Goal: Task Accomplishment & Management: Manage account settings

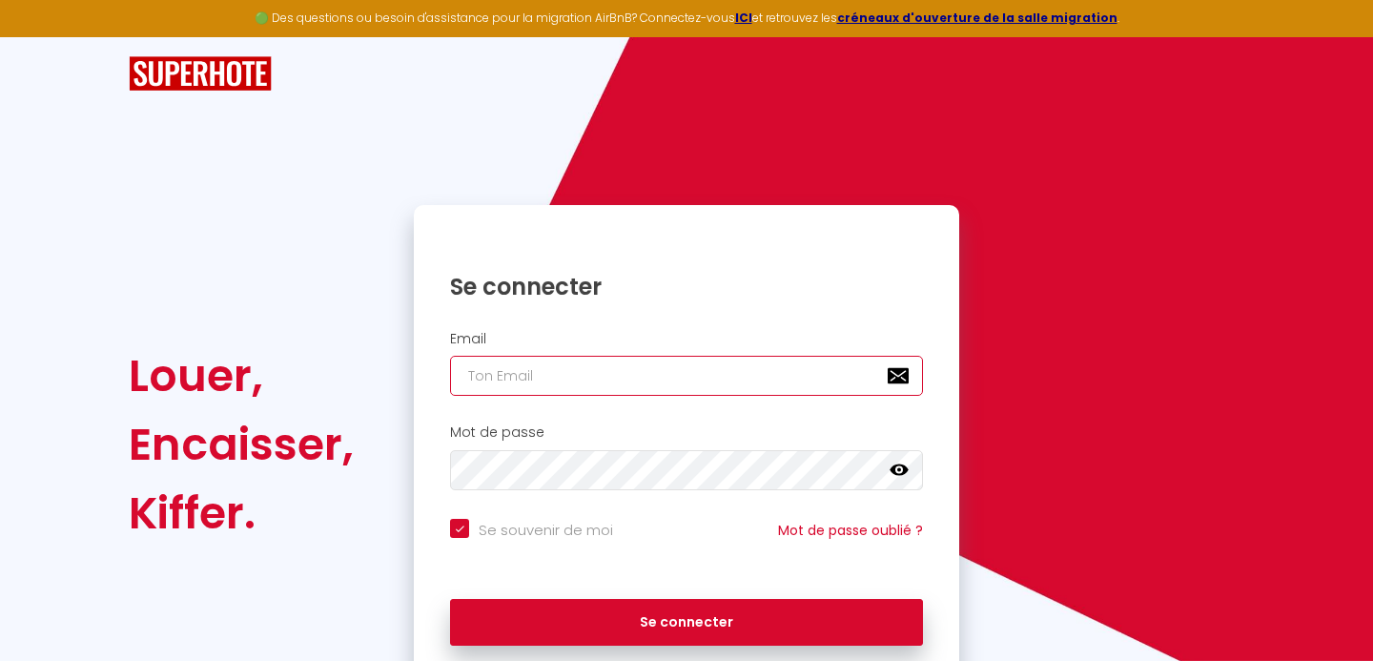
type input "[EMAIL_ADDRESS][DOMAIN_NAME]"
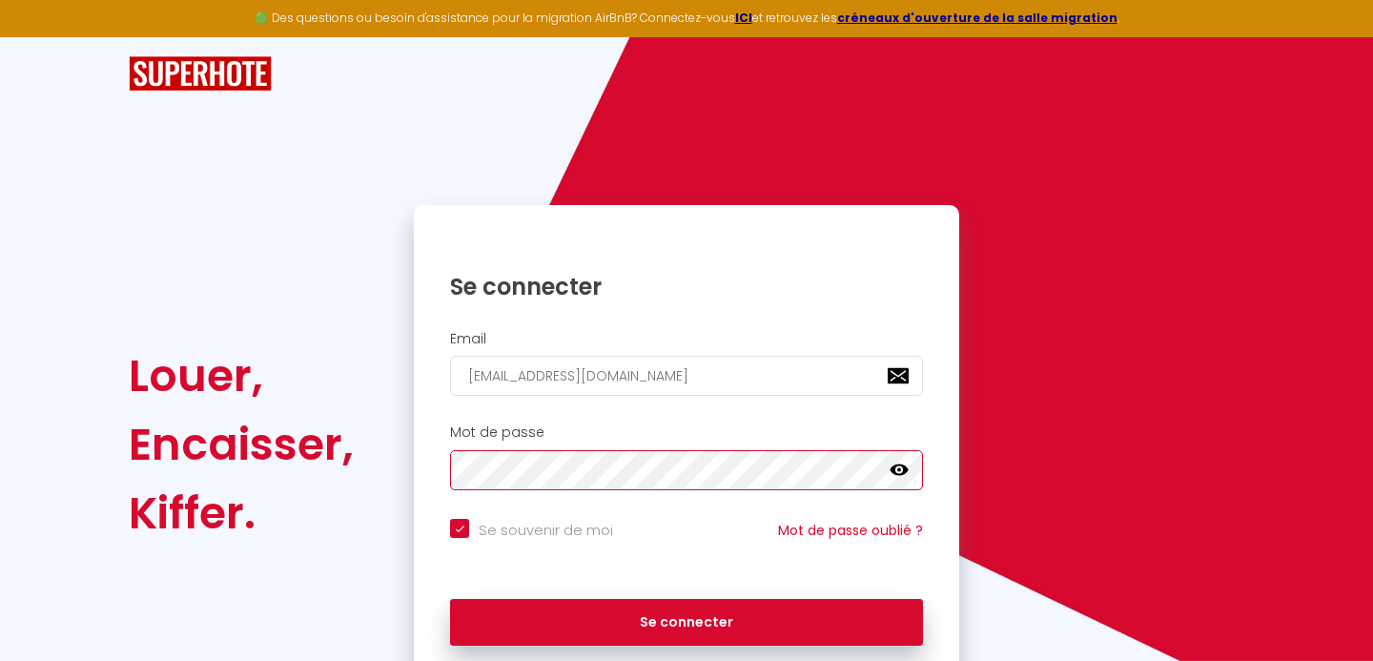
click at [687, 619] on button "Se connecter" at bounding box center [686, 623] width 473 height 48
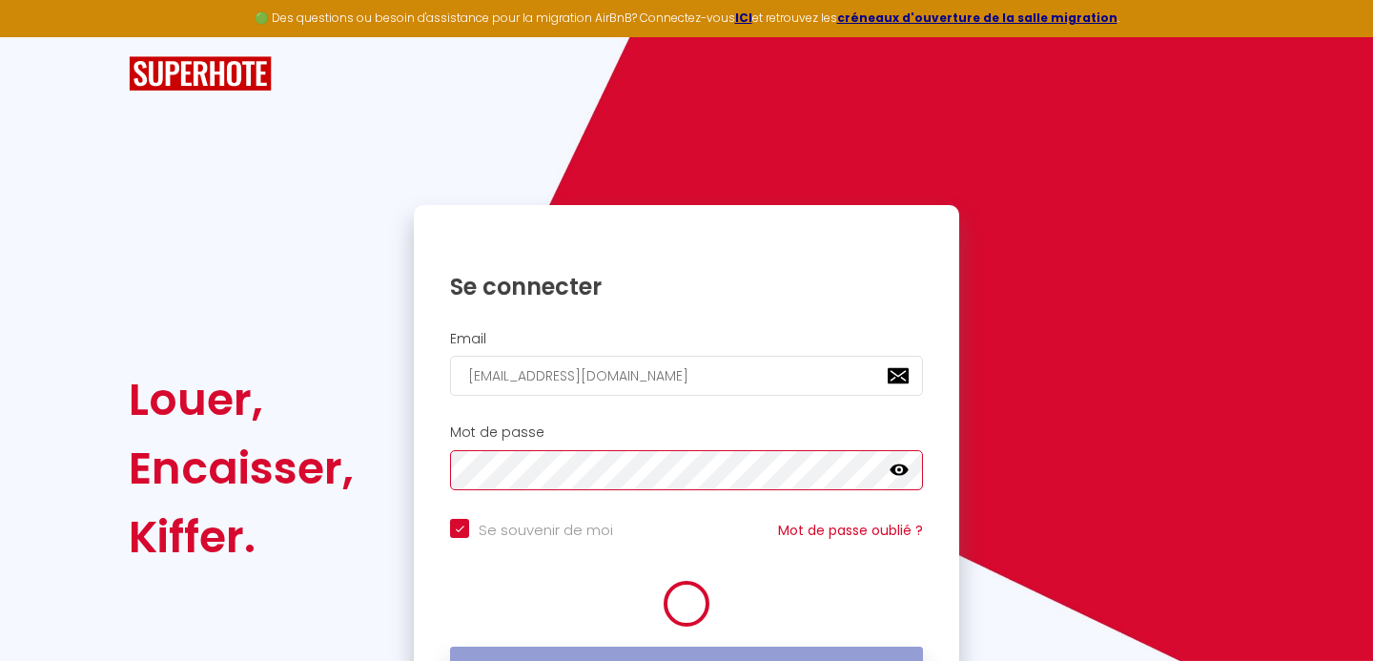
checkbox input "true"
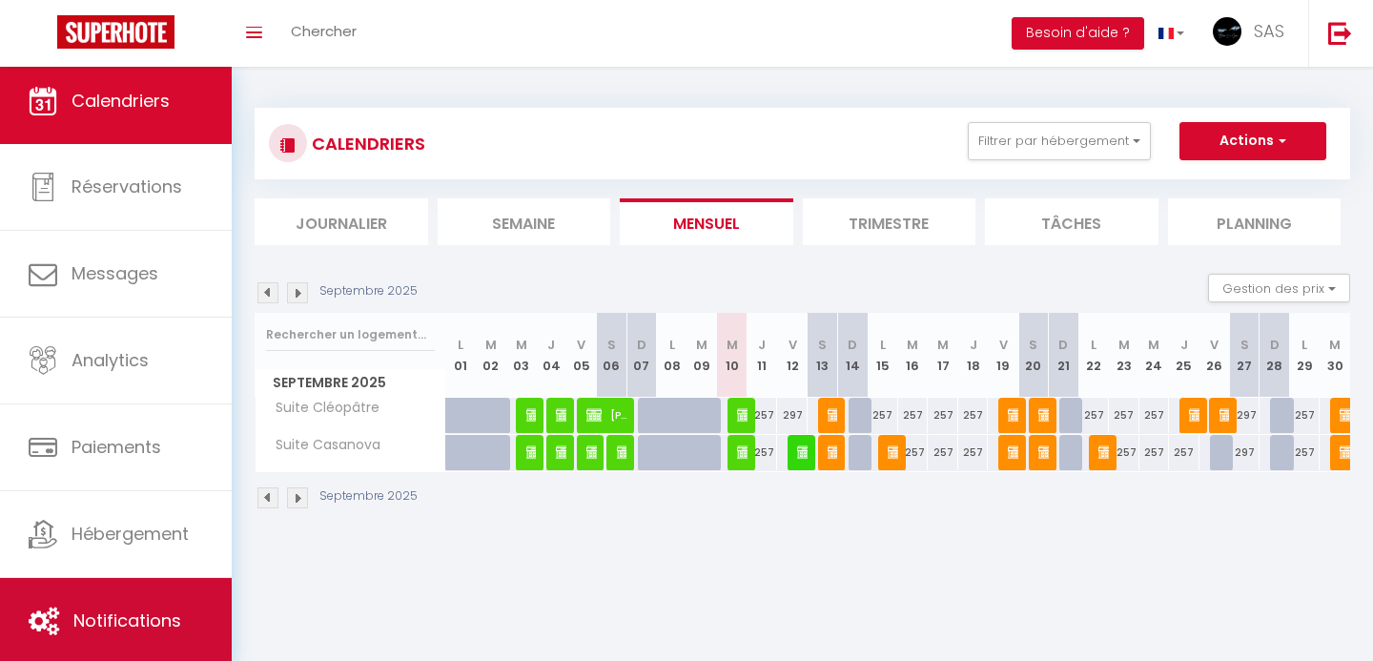
scroll to position [10, 0]
click at [126, 601] on link "Notifications" at bounding box center [116, 621] width 232 height 86
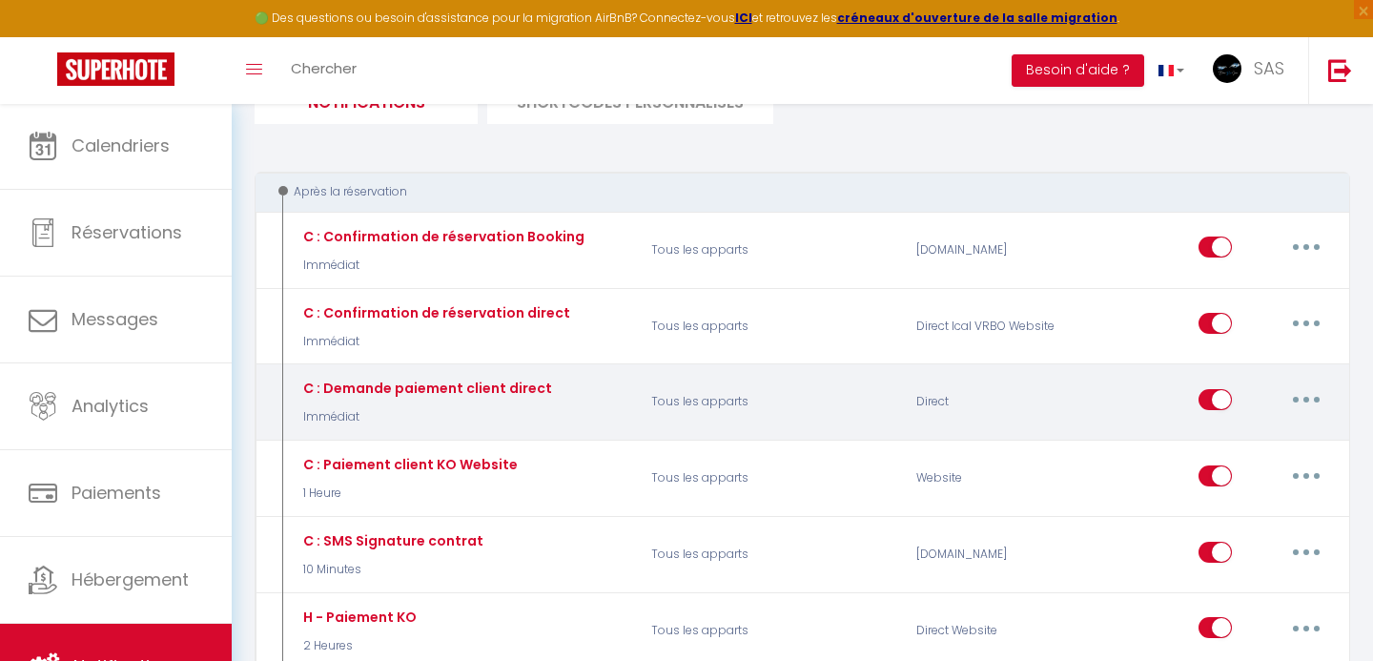
scroll to position [164, 0]
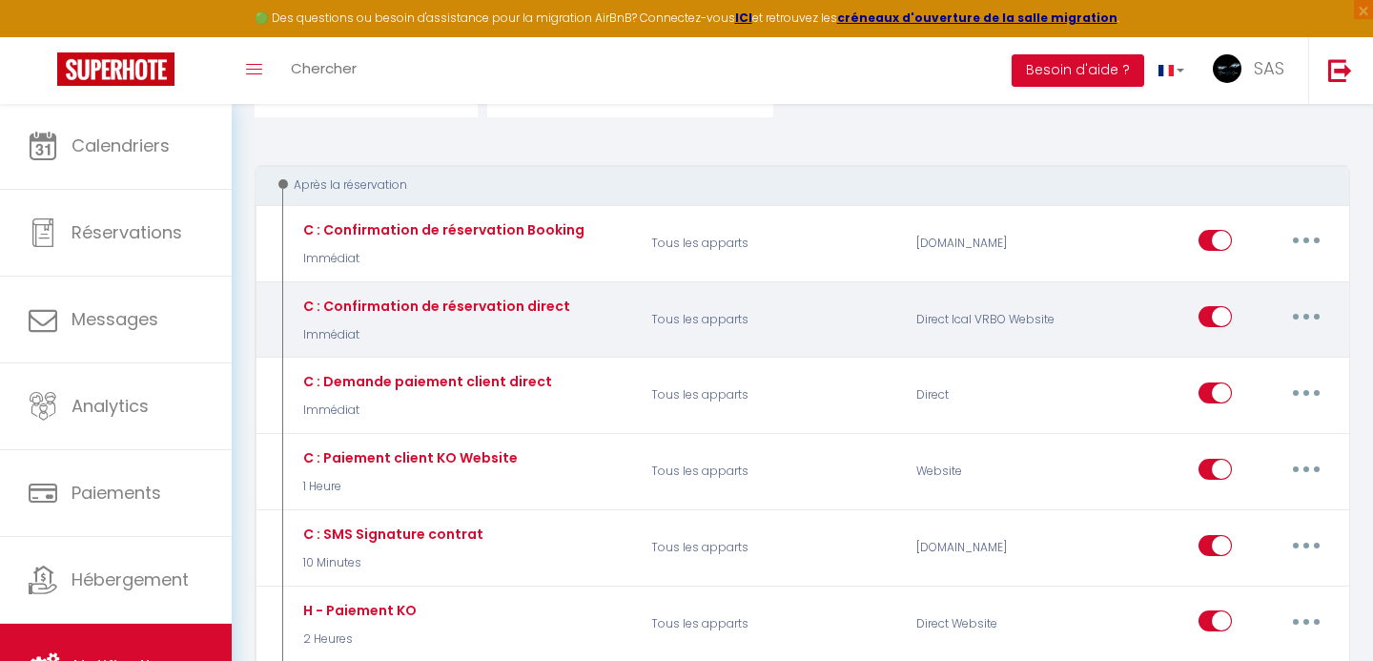
click at [1302, 314] on button "button" at bounding box center [1306, 316] width 53 height 31
click at [1228, 349] on link "Editer" at bounding box center [1256, 360] width 141 height 32
type input "C : Confirmation de réservation direct"
select select "Immédiat"
select select "if_booking_is_paid"
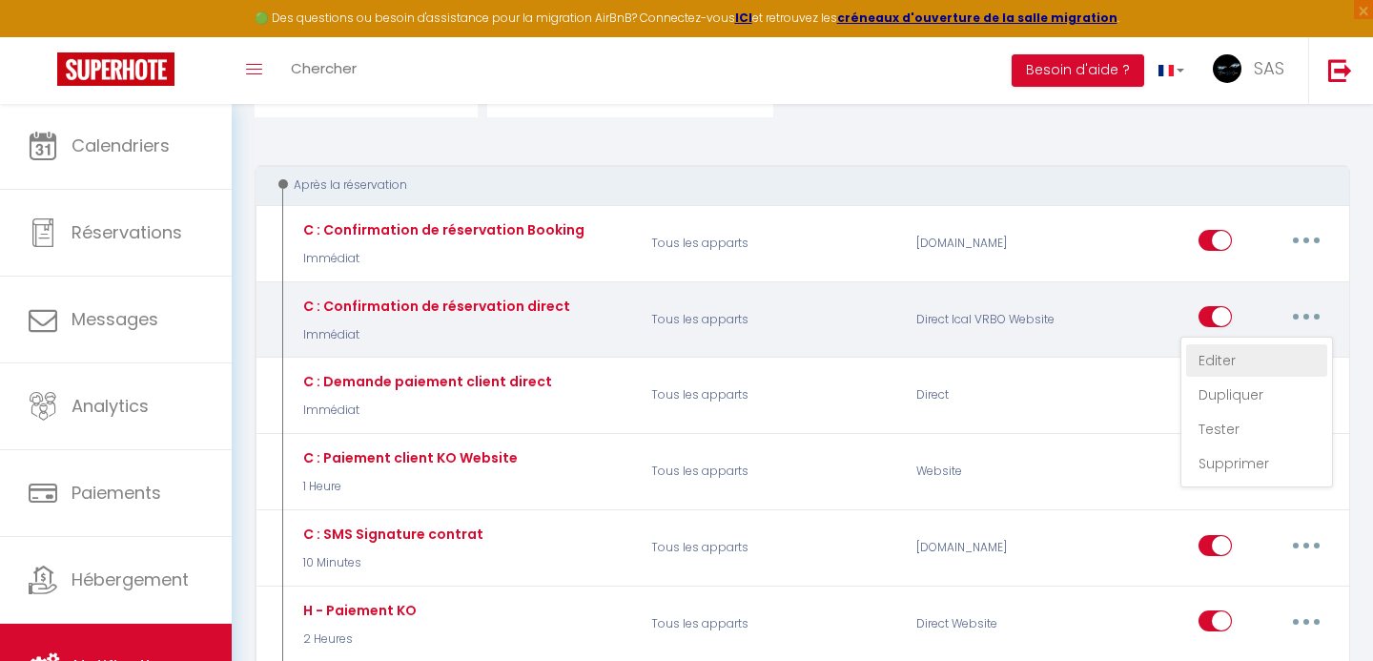
checkbox input "true"
checkbox input "false"
checkbox input "true"
radio input "true"
type input "Félicitations votre suite Doux Bleu Jeux a bien été réservée !"
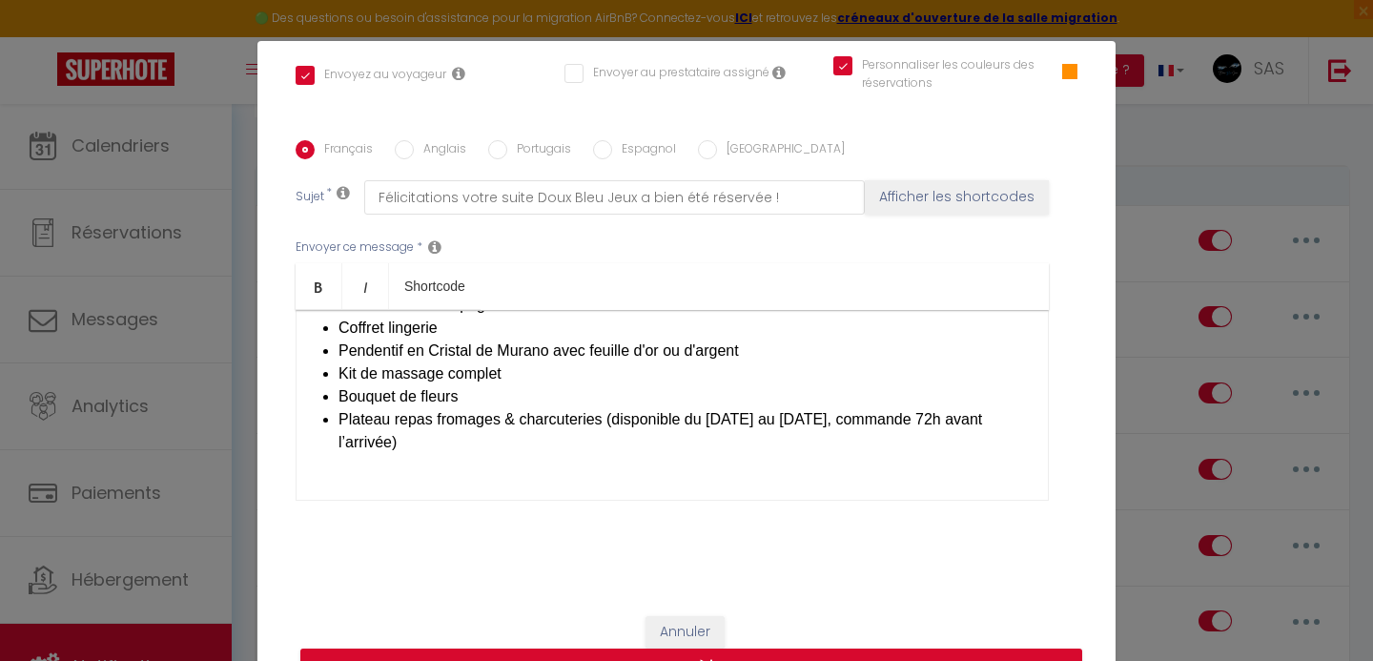
scroll to position [780, 0]
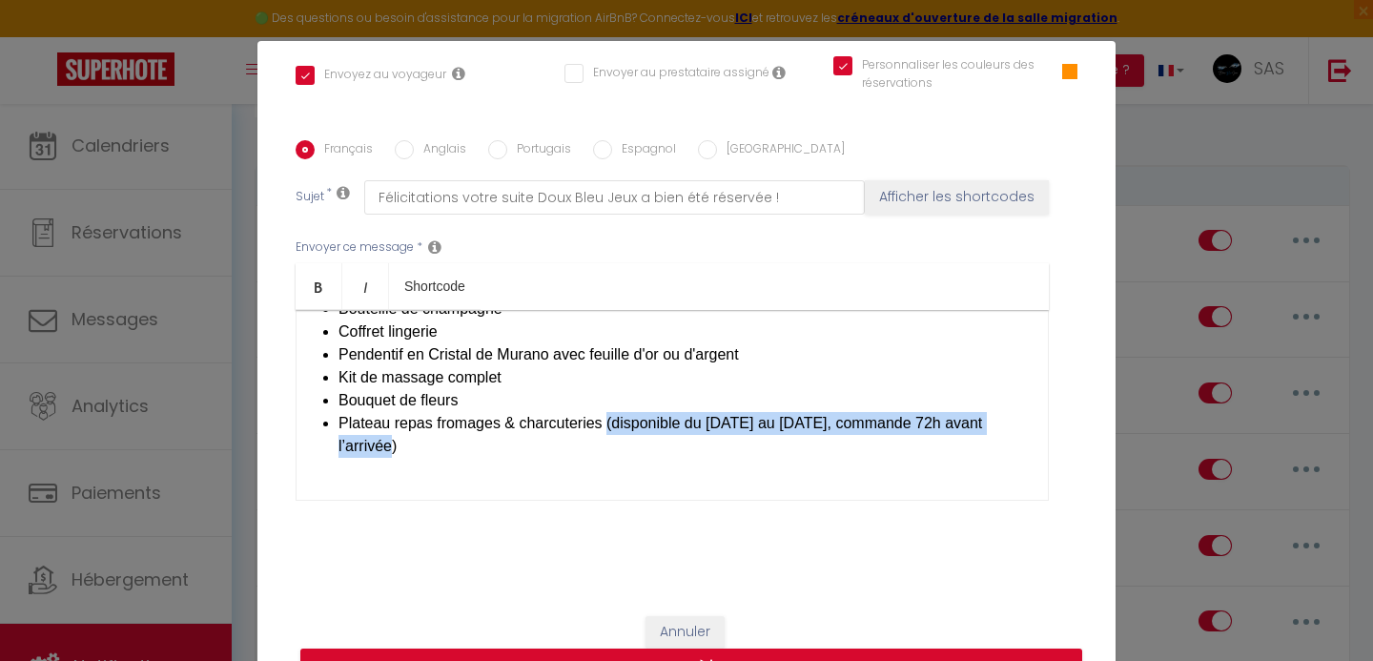
drag, startPoint x: 618, startPoint y: 439, endPoint x: 610, endPoint y: 425, distance: 15.4
click at [610, 425] on li "​ Plateau repas fromages & charcuteries (disponible du mardi au samedi, command…" at bounding box center [684, 435] width 690 height 46
click at [552, 431] on span "Plateau repas fromages & charcuteries (disponible du mardi au samedi, commande …" at bounding box center [661, 434] width 644 height 39
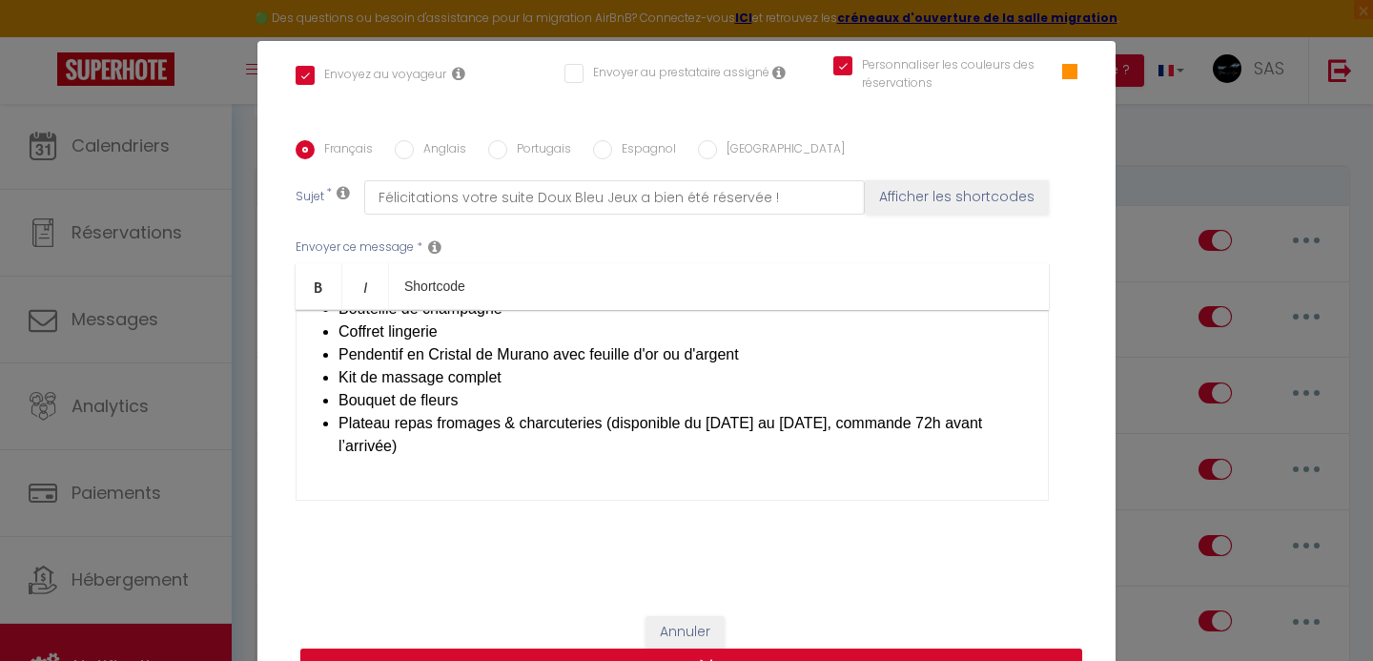
click at [339, 419] on span "Plateau repas fromages & charcuteries (disponible du mardi au samedi, commande …" at bounding box center [661, 434] width 644 height 39
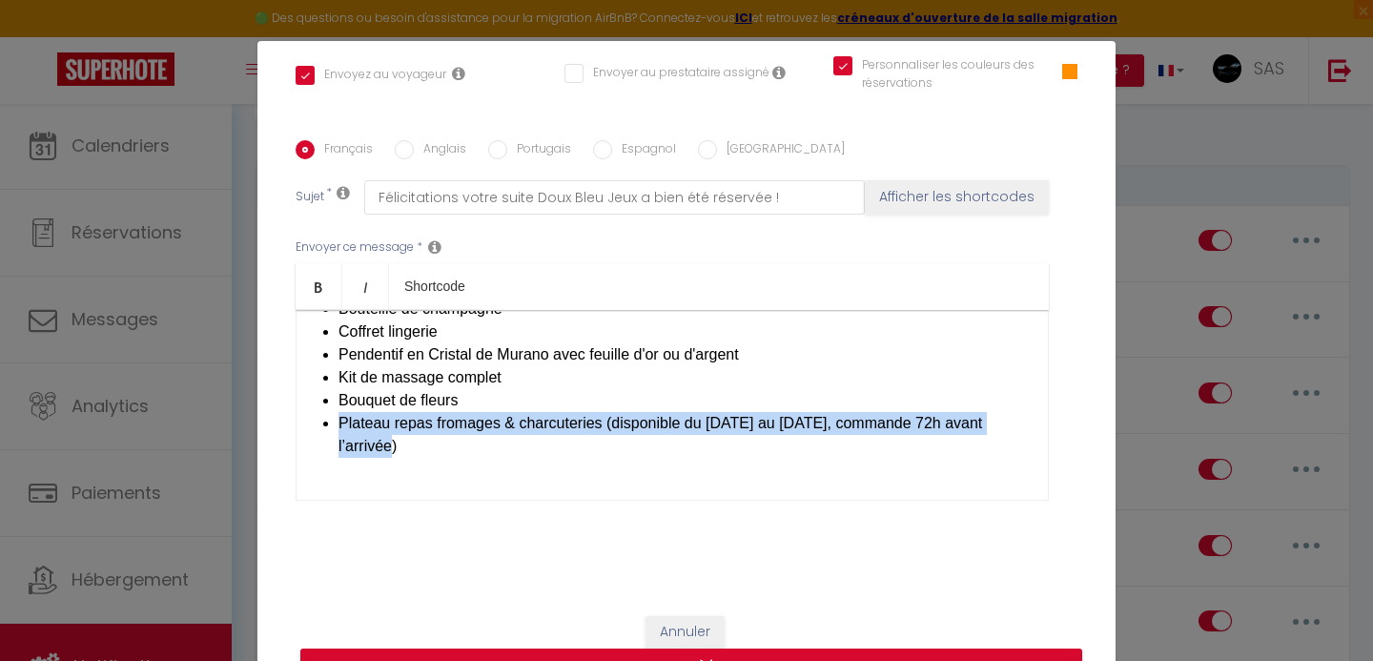
drag, startPoint x: 427, startPoint y: 446, endPoint x: 341, endPoint y: 426, distance: 88.1
click at [341, 426] on li "​ Plateau repas fromages & charcuteries (disponible du mardi au samedi, command…" at bounding box center [684, 435] width 690 height 46
copy li "​ Plateau repas fromages & charcuteries (disponible du mardi au samedi, command…"
click at [454, 412] on li "​ Plateau repas fromages & charcuteries (disponible du mardi au samedi, command…" at bounding box center [684, 435] width 690 height 46
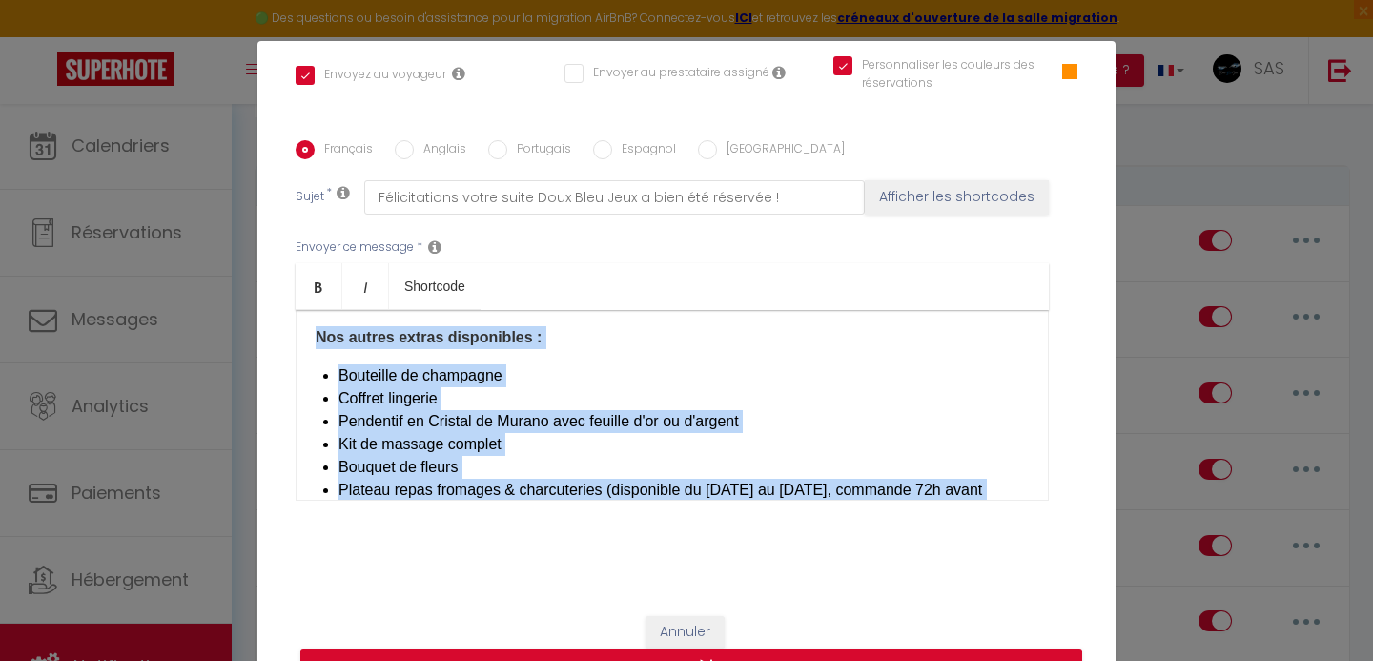
scroll to position [713, 0]
drag, startPoint x: 414, startPoint y: 446, endPoint x: 315, endPoint y: 341, distance: 144.4
click at [315, 341] on div "Bonjour [GUEST:FIRST_NAME], bienvenue dans l'expérience Doux Bleu Jeux. Votre r…" at bounding box center [672, 405] width 753 height 191
copy div "Nos autres extras disponibles : ​ Bouteille de champagne Coffret lingerie Pende…"
click at [559, 462] on li "Bouquet de fleurs" at bounding box center [684, 467] width 690 height 23
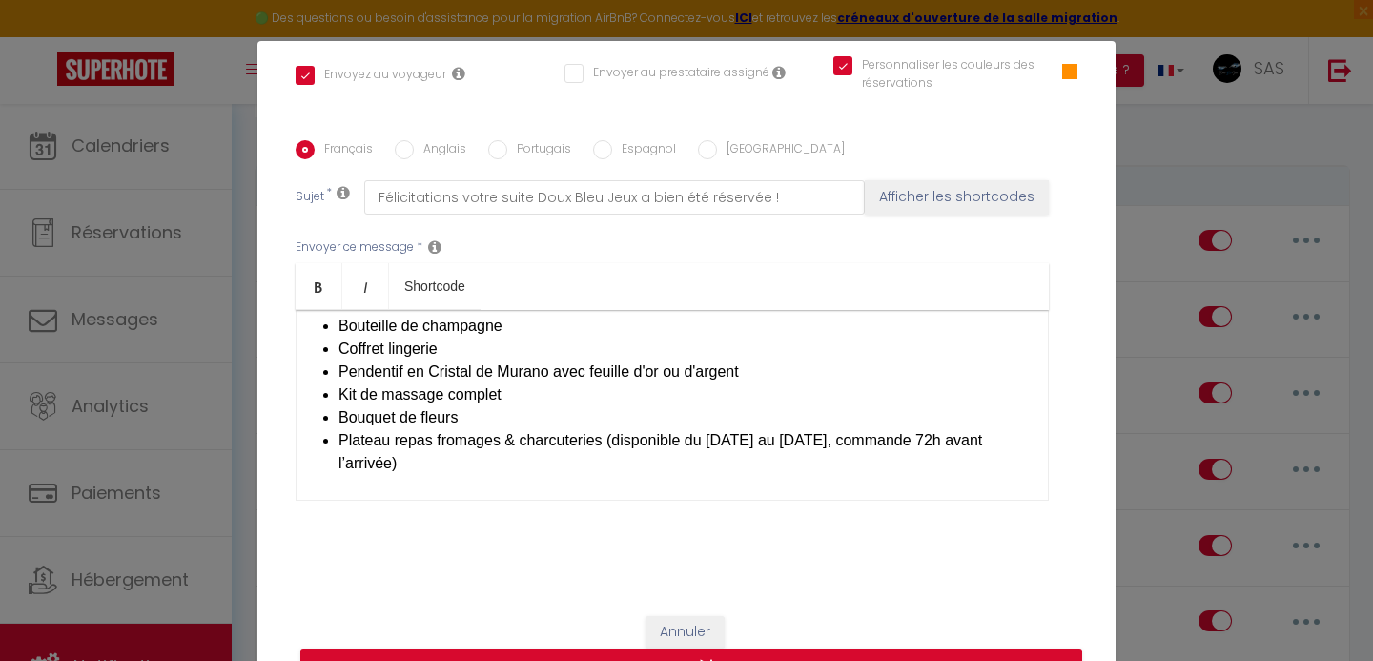
scroll to position [820, 0]
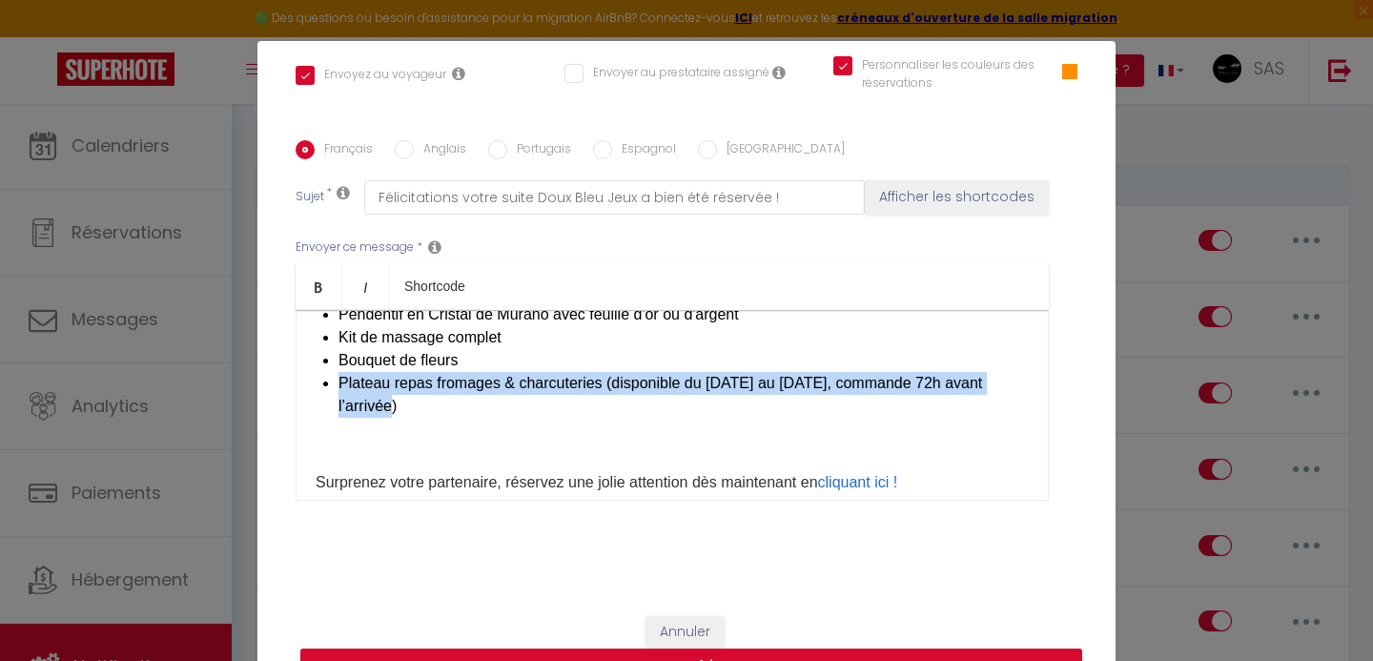
drag, startPoint x: 445, startPoint y: 408, endPoint x: 332, endPoint y: 391, distance: 114.8
click at [332, 391] on div "Bonjour [GUEST:FIRST_NAME], bienvenue dans l'expérience Doux Bleu Jeux. Votre r…" at bounding box center [672, 405] width 753 height 191
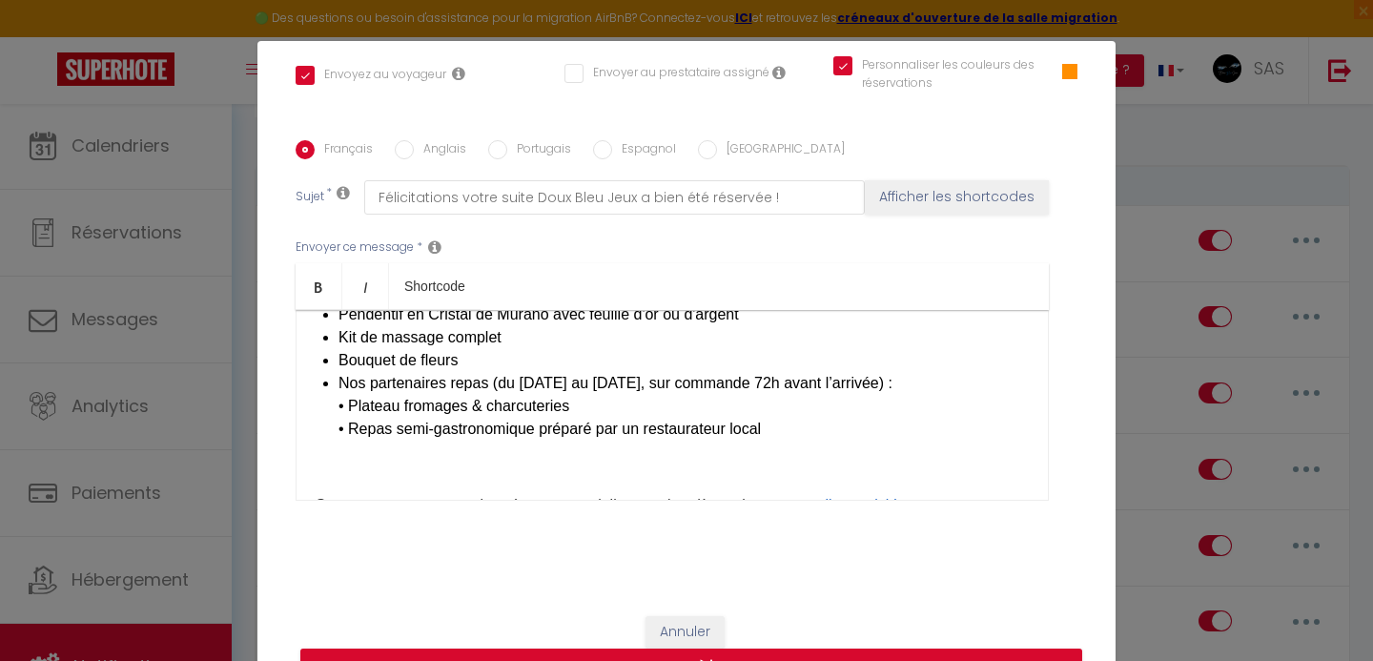
click at [500, 464] on p at bounding box center [672, 467] width 713 height 23
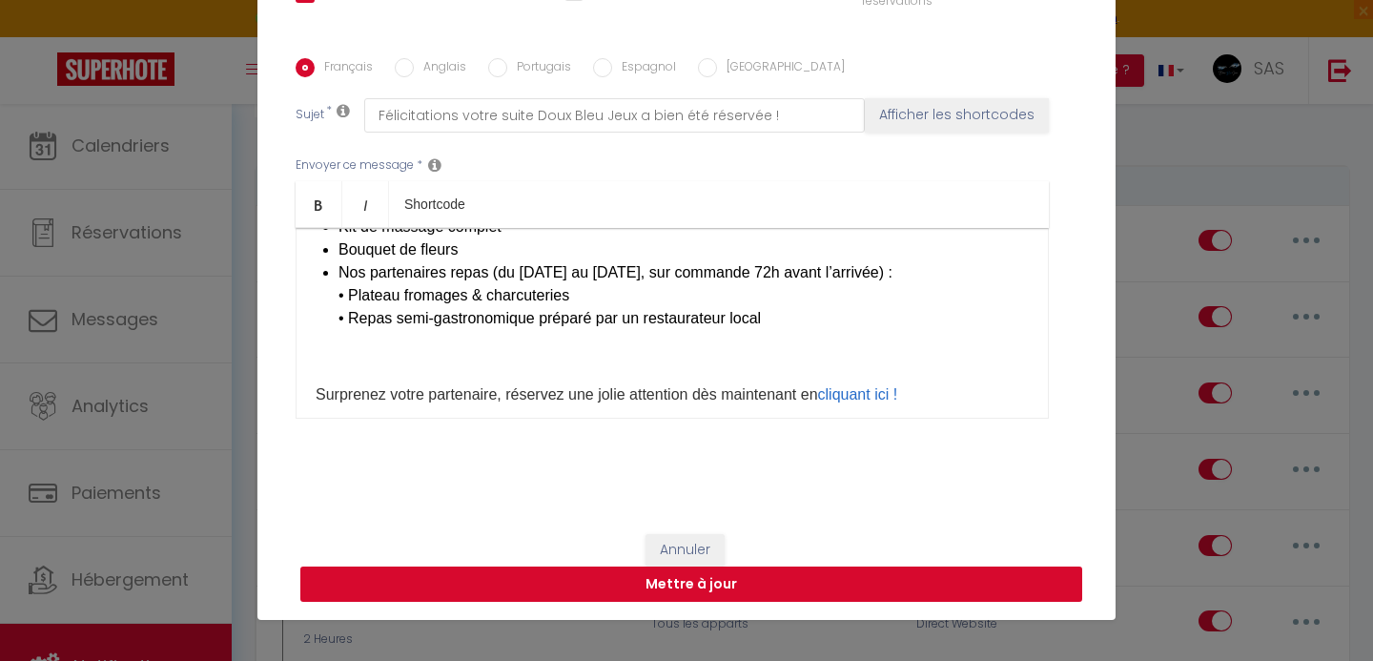
scroll to position [82, 0]
click at [792, 590] on button "Mettre à jour" at bounding box center [691, 584] width 782 height 36
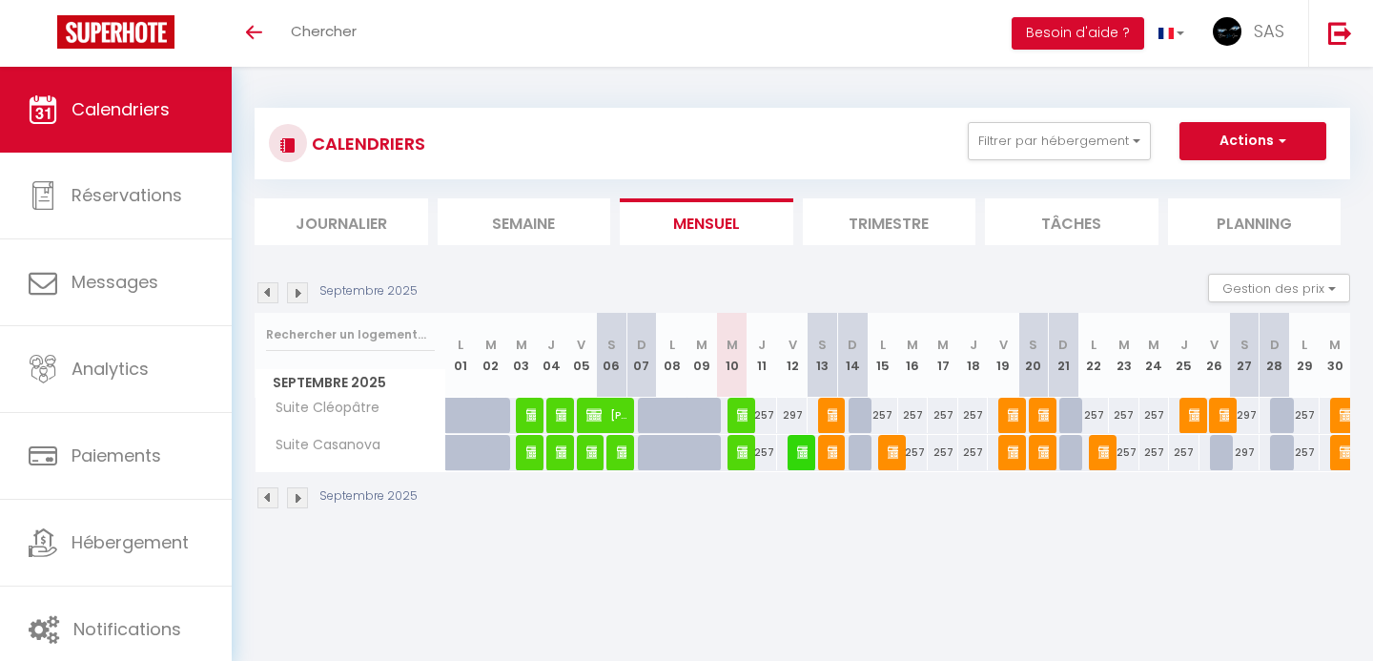
click at [744, 415] on img at bounding box center [744, 414] width 15 height 15
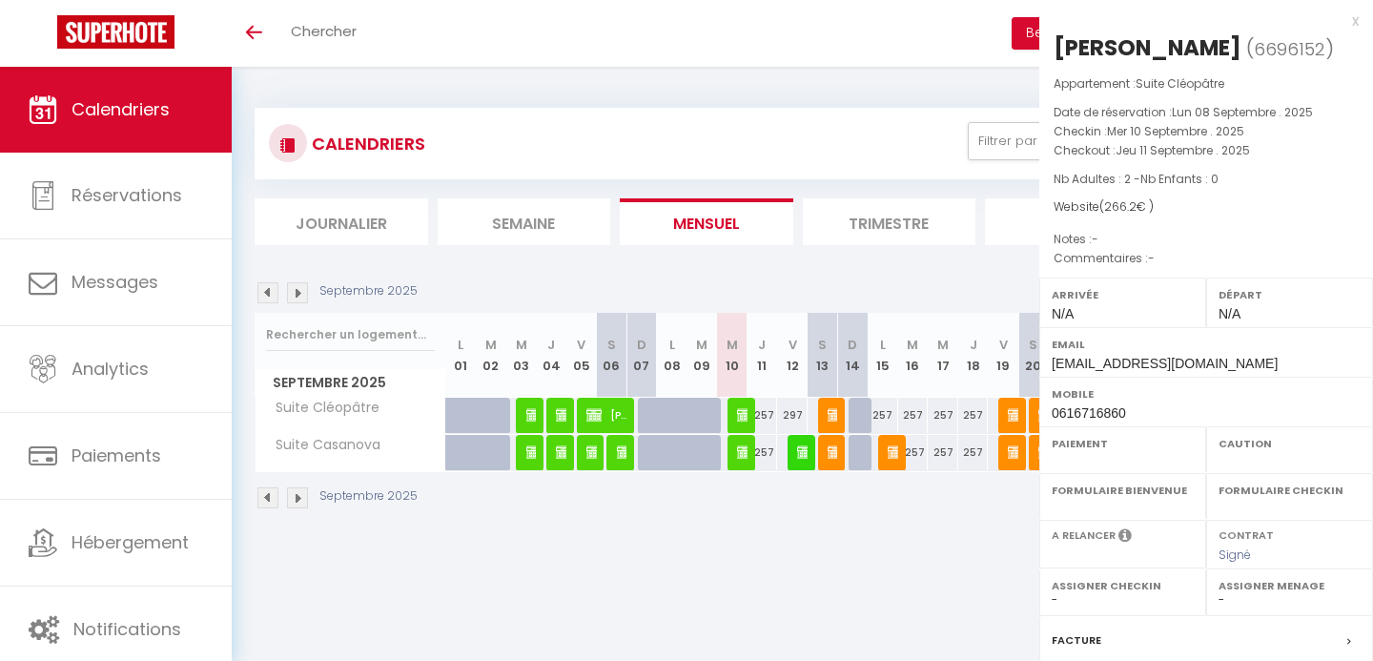
select select "OK"
select select "0"
select select "1"
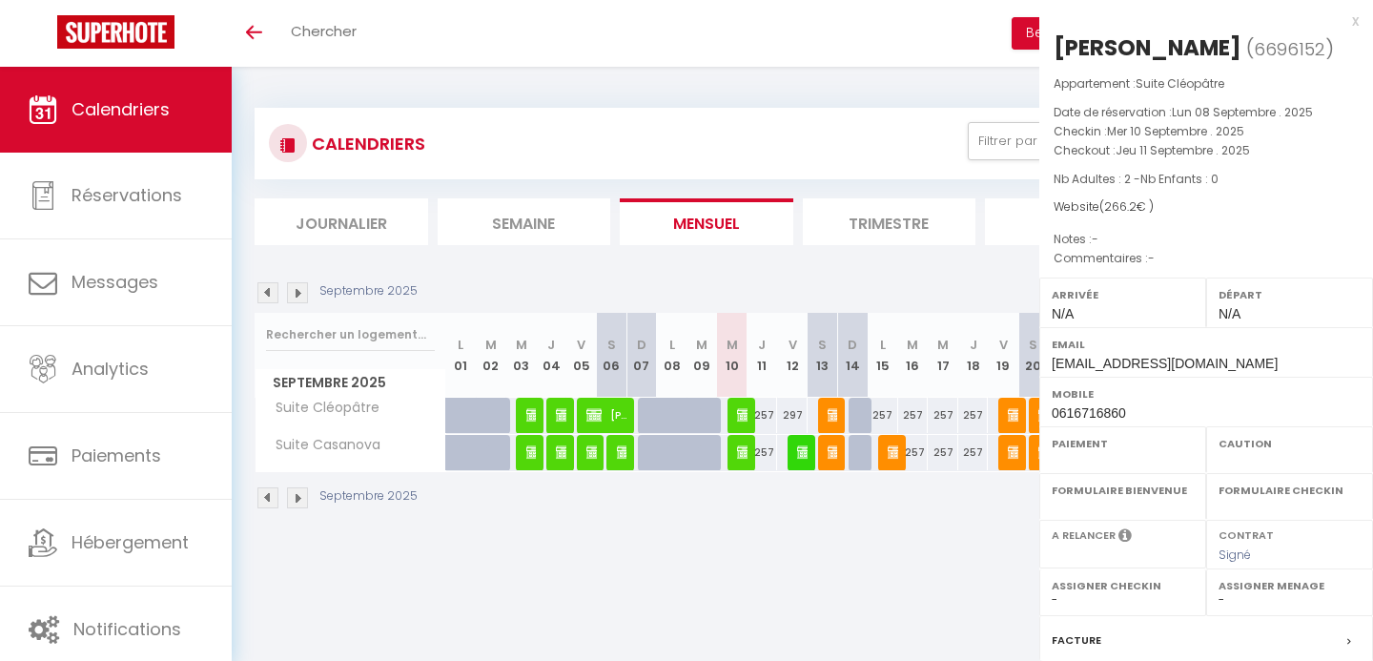
select select
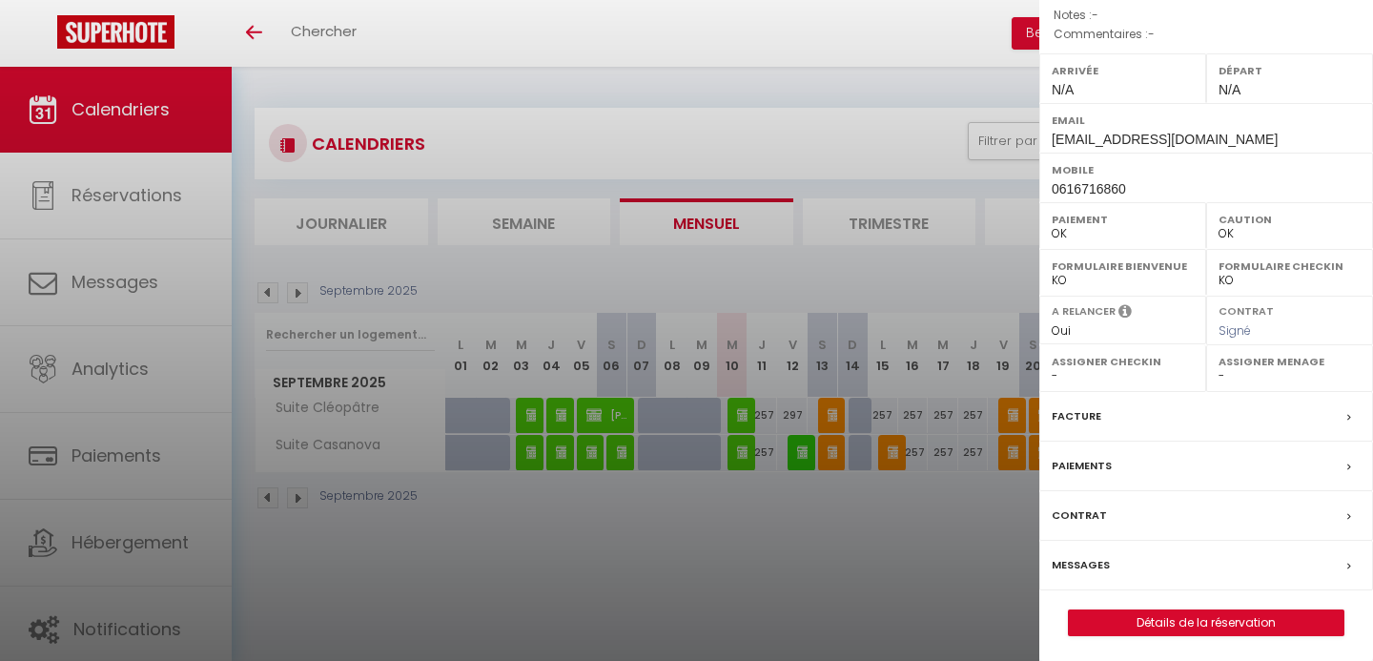
scroll to position [222, 0]
click at [739, 460] on div at bounding box center [686, 330] width 1373 height 661
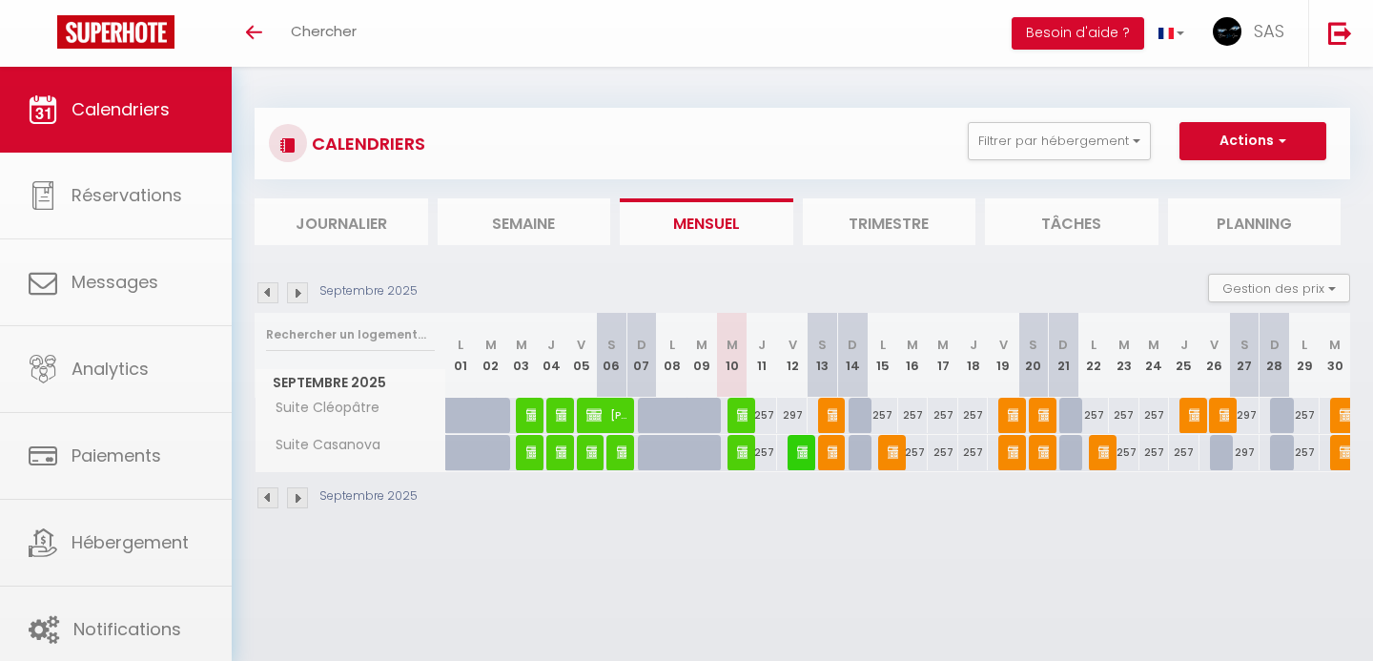
click at [744, 448] on img at bounding box center [744, 451] width 15 height 15
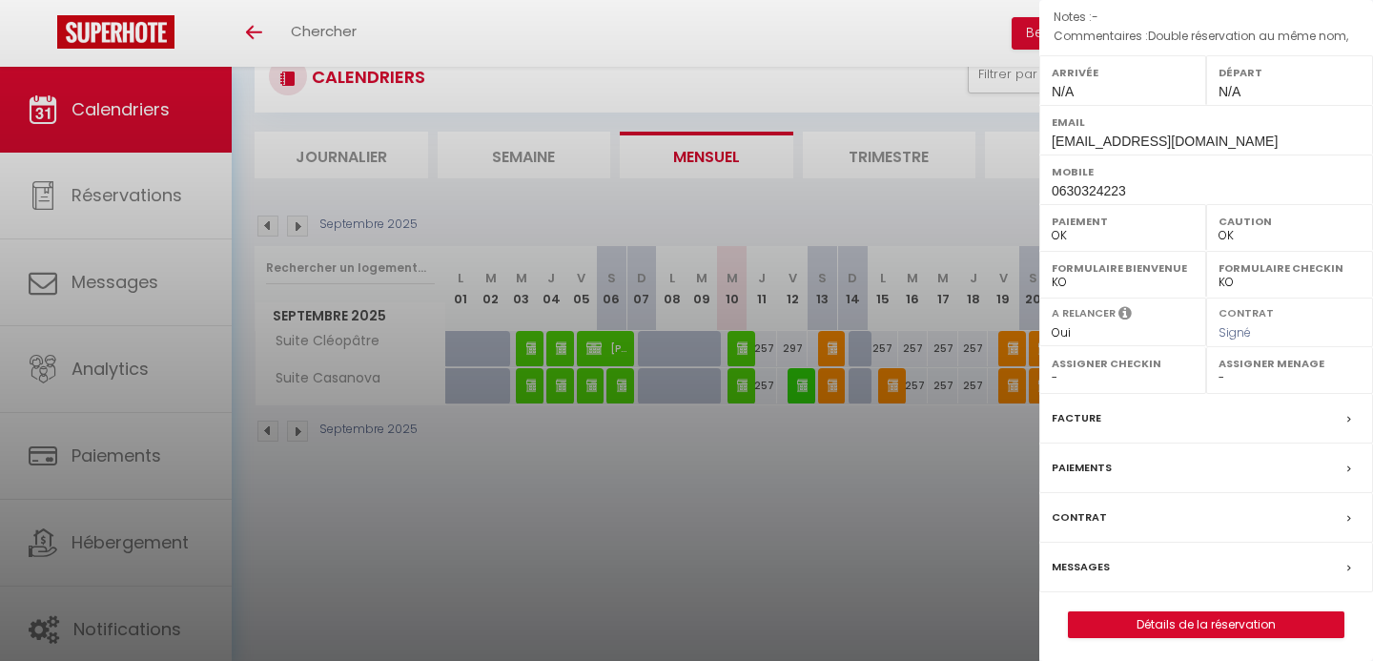
scroll to position [67, 0]
click at [1072, 565] on label "Messages" at bounding box center [1081, 567] width 58 height 20
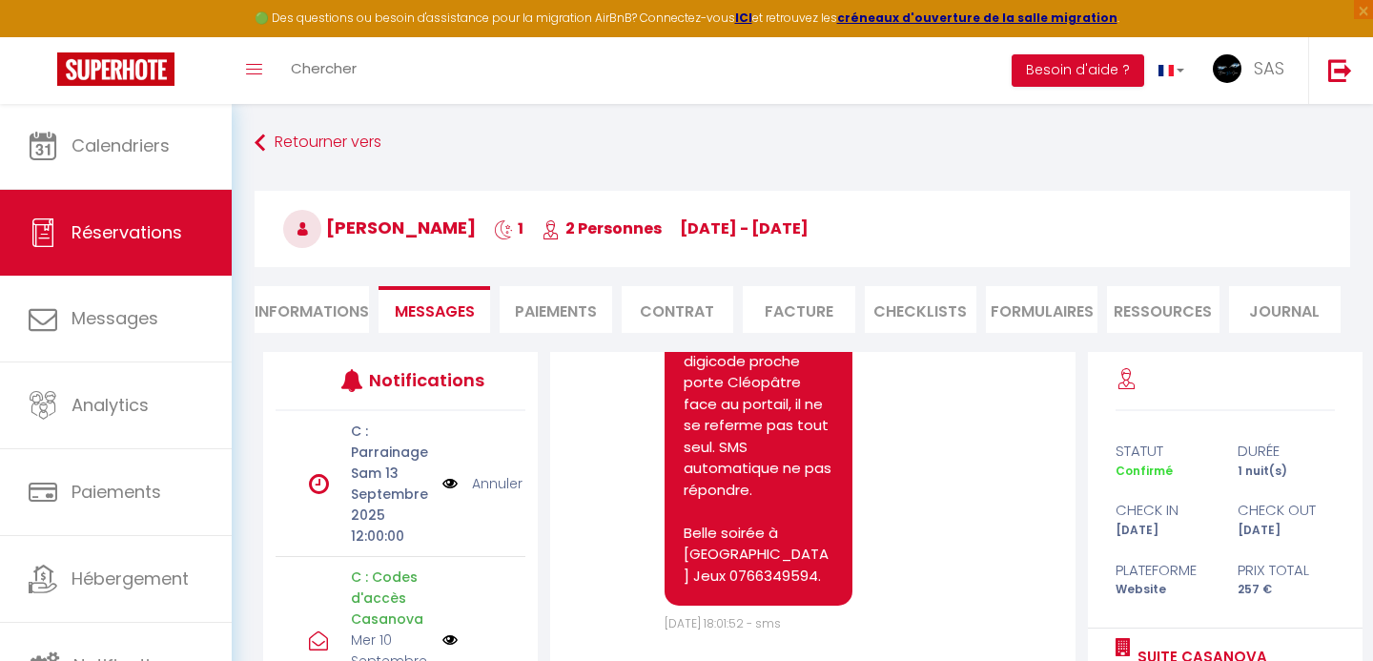
scroll to position [20990, 0]
click at [335, 138] on link "Retourner vers" at bounding box center [803, 143] width 1096 height 34
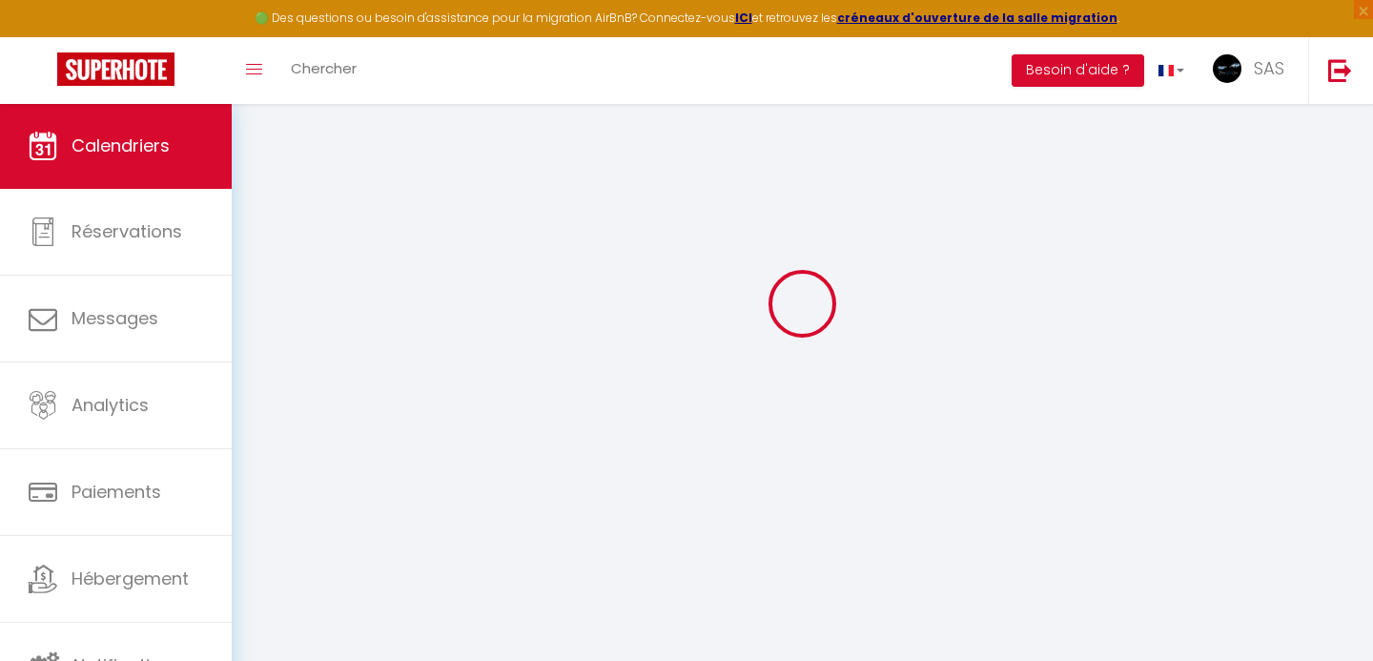
select select
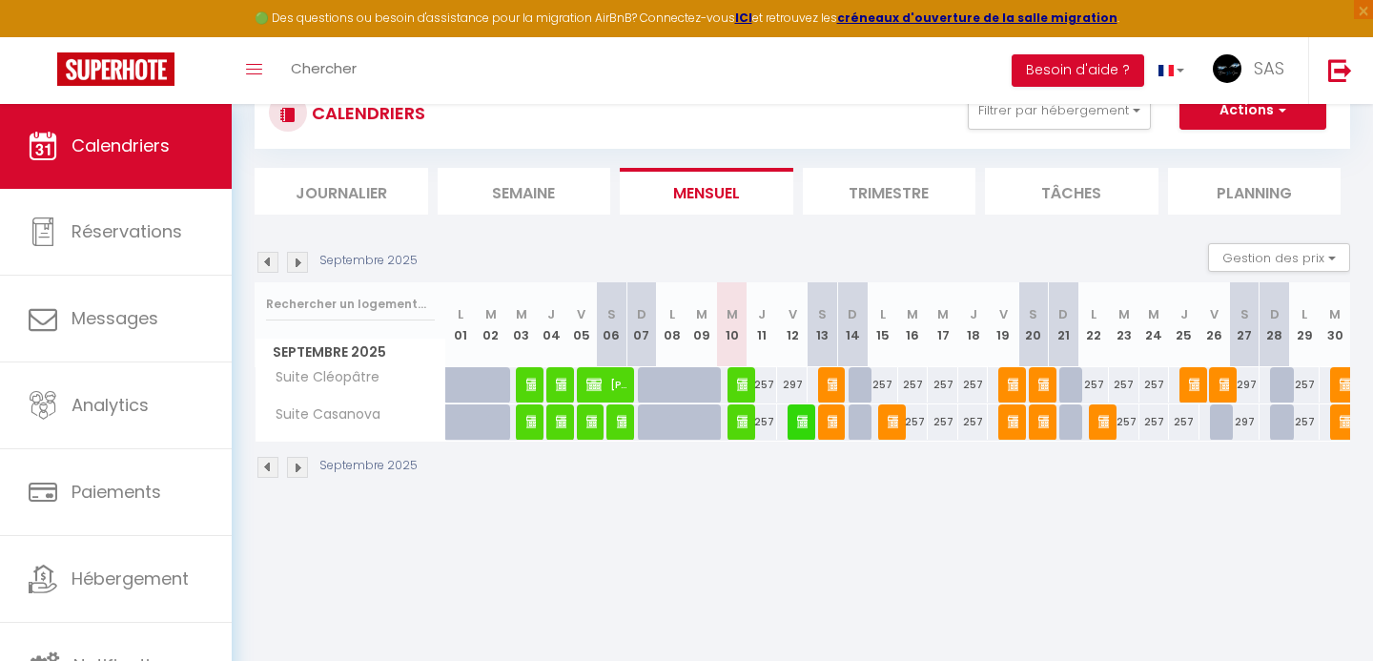
click at [742, 381] on img at bounding box center [744, 384] width 15 height 15
select select "OK"
select select "0"
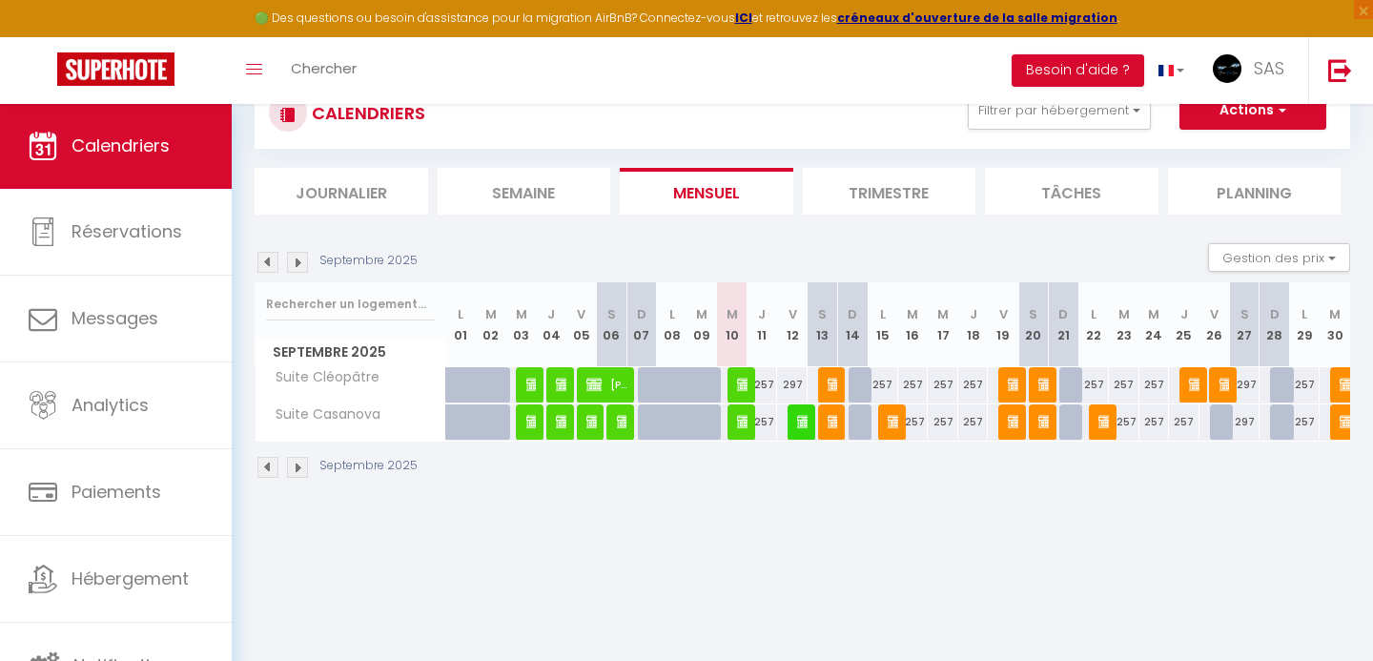
select select "1"
select select
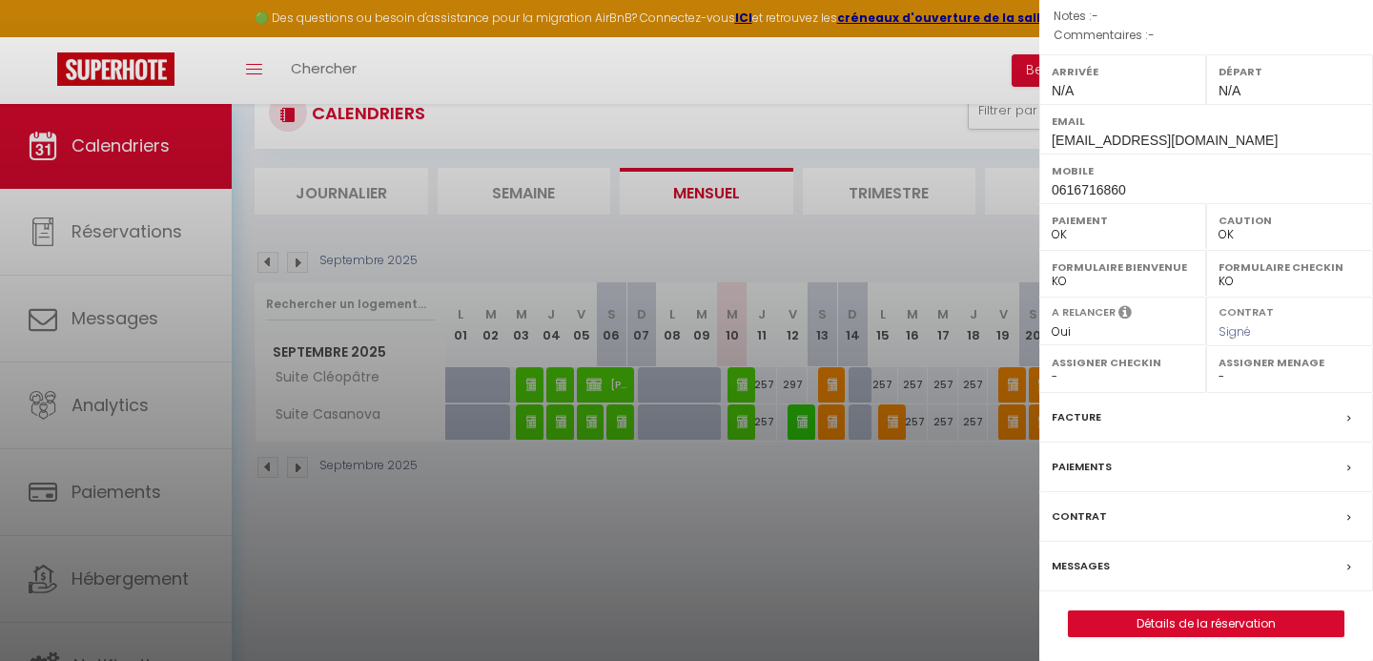
scroll to position [222, 0]
click at [1079, 557] on label "Messages" at bounding box center [1081, 567] width 58 height 20
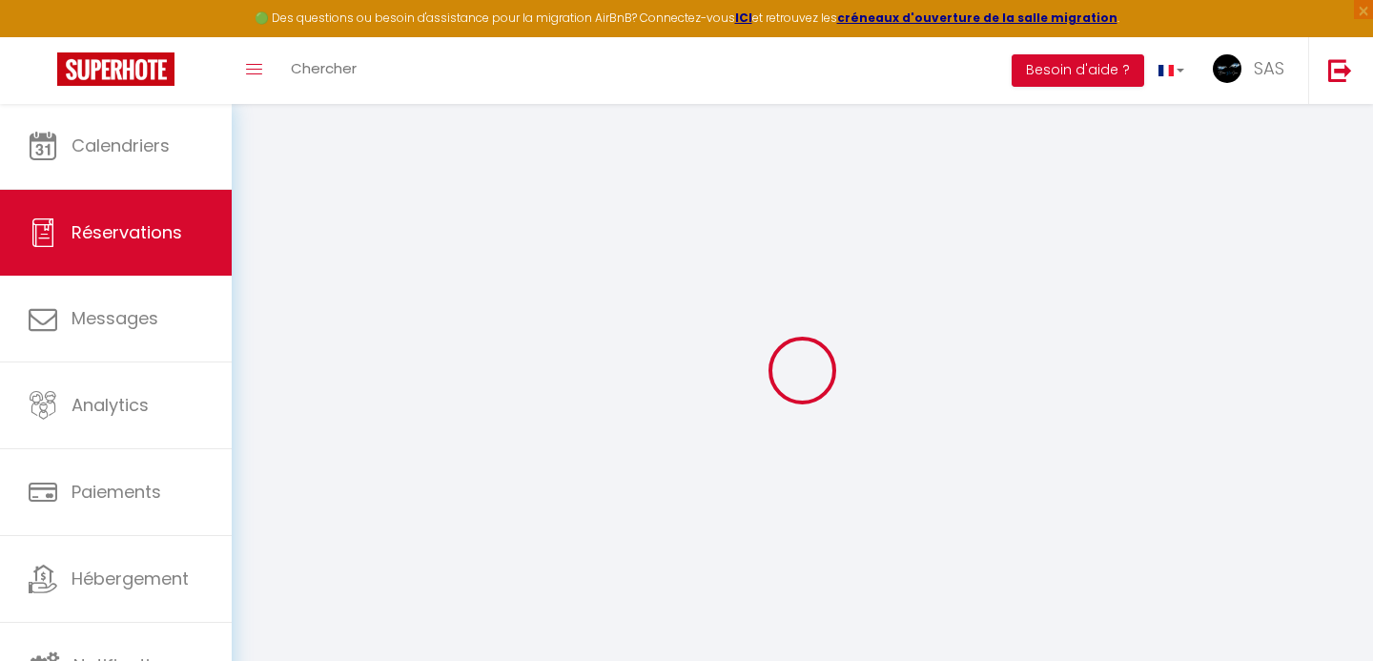
select select
checkbox input "false"
select select
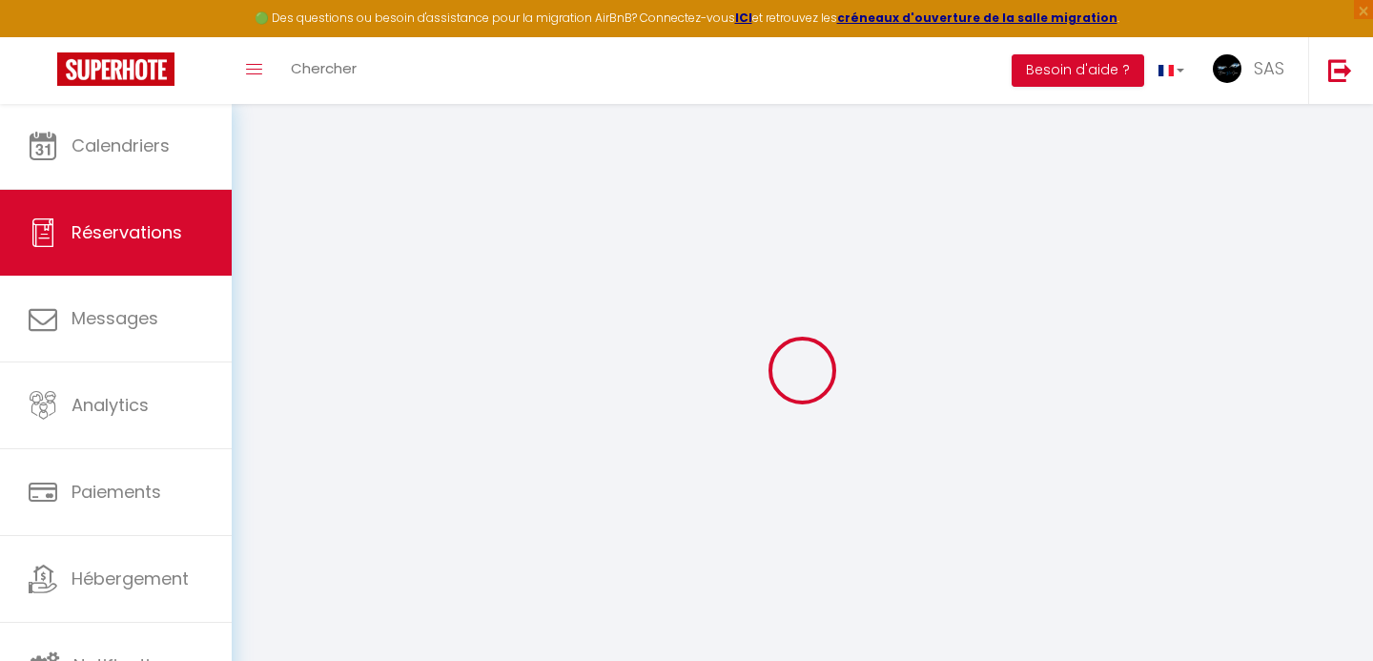
checkbox input "false"
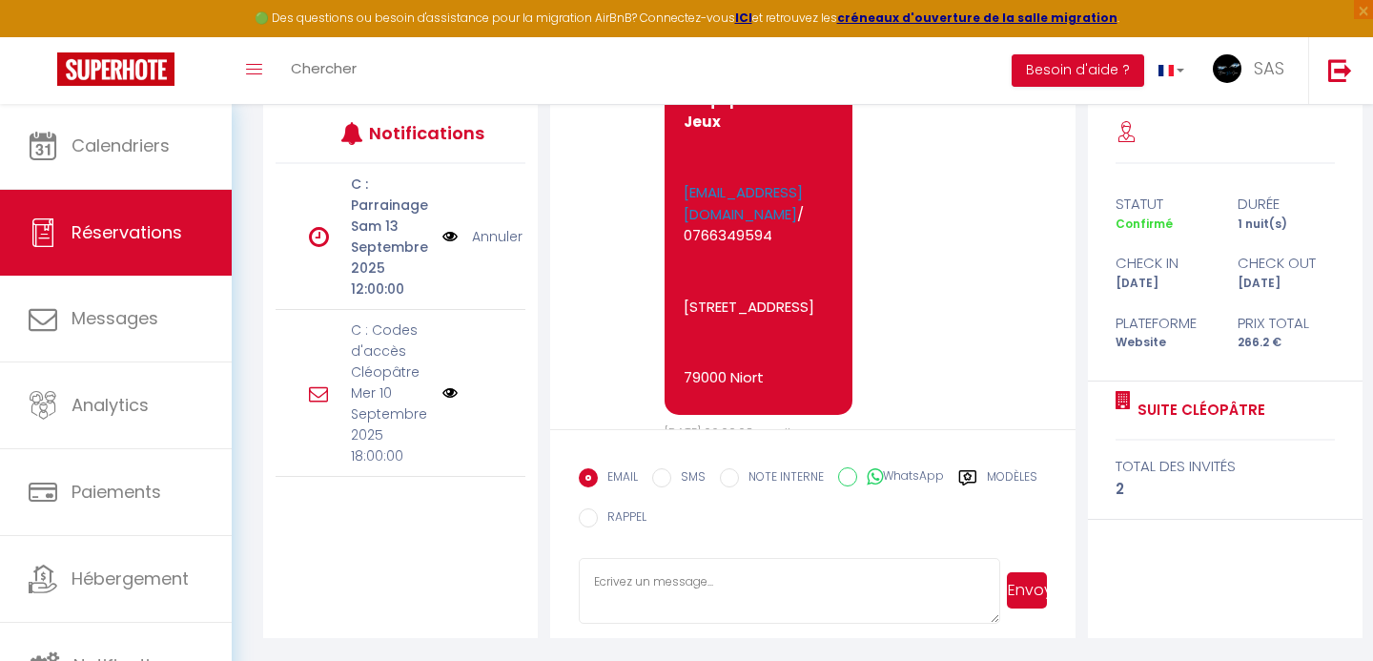
scroll to position [247, 0]
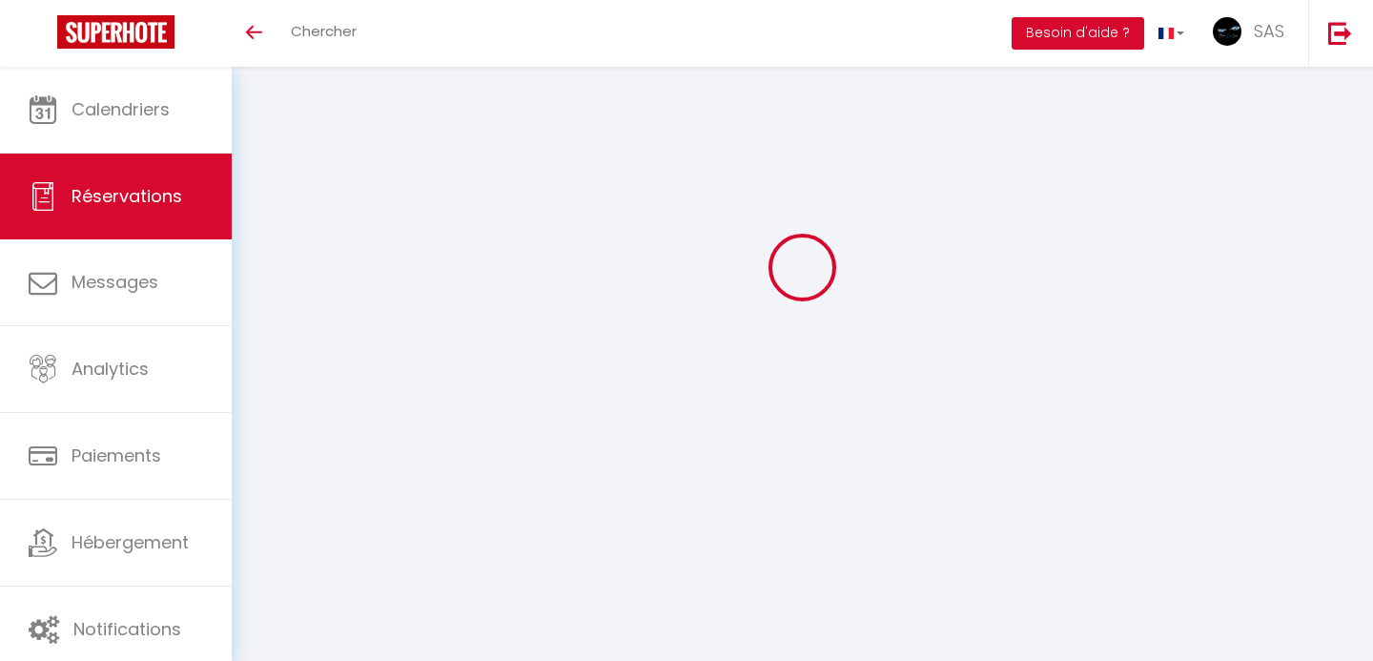
select select
checkbox input "false"
select select
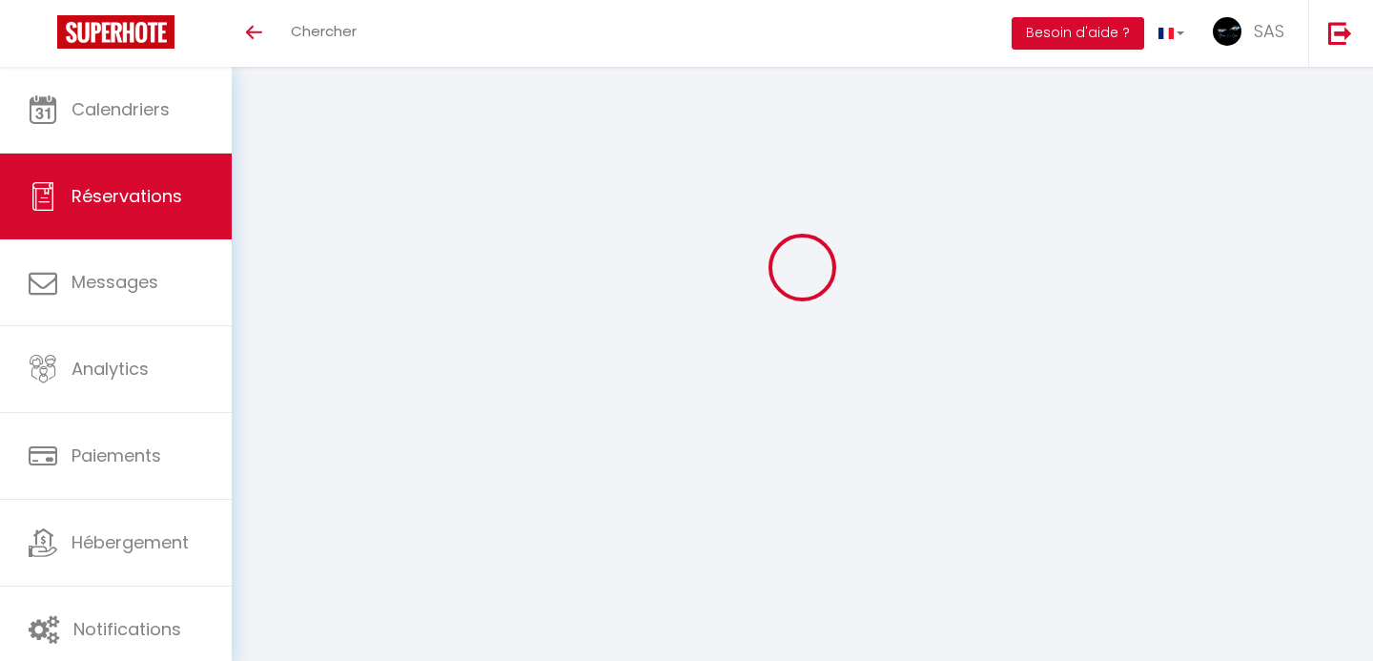
checkbox input "false"
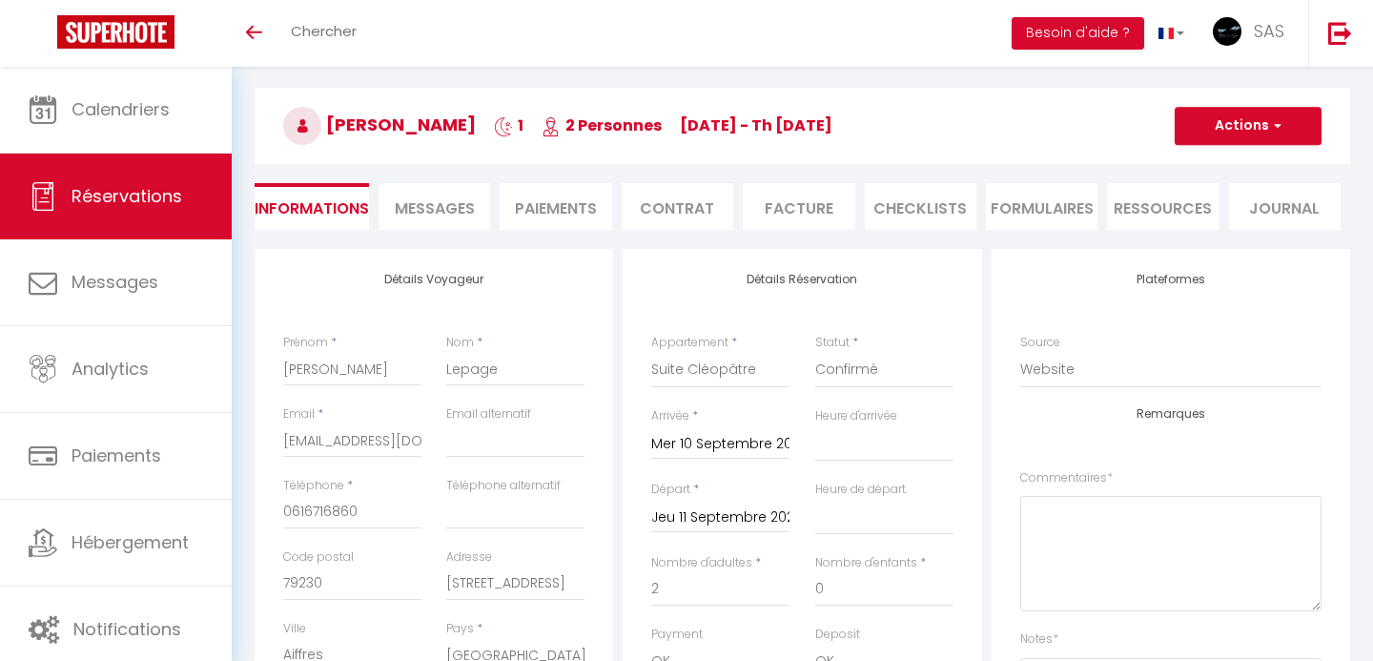
select select
checkbox input "false"
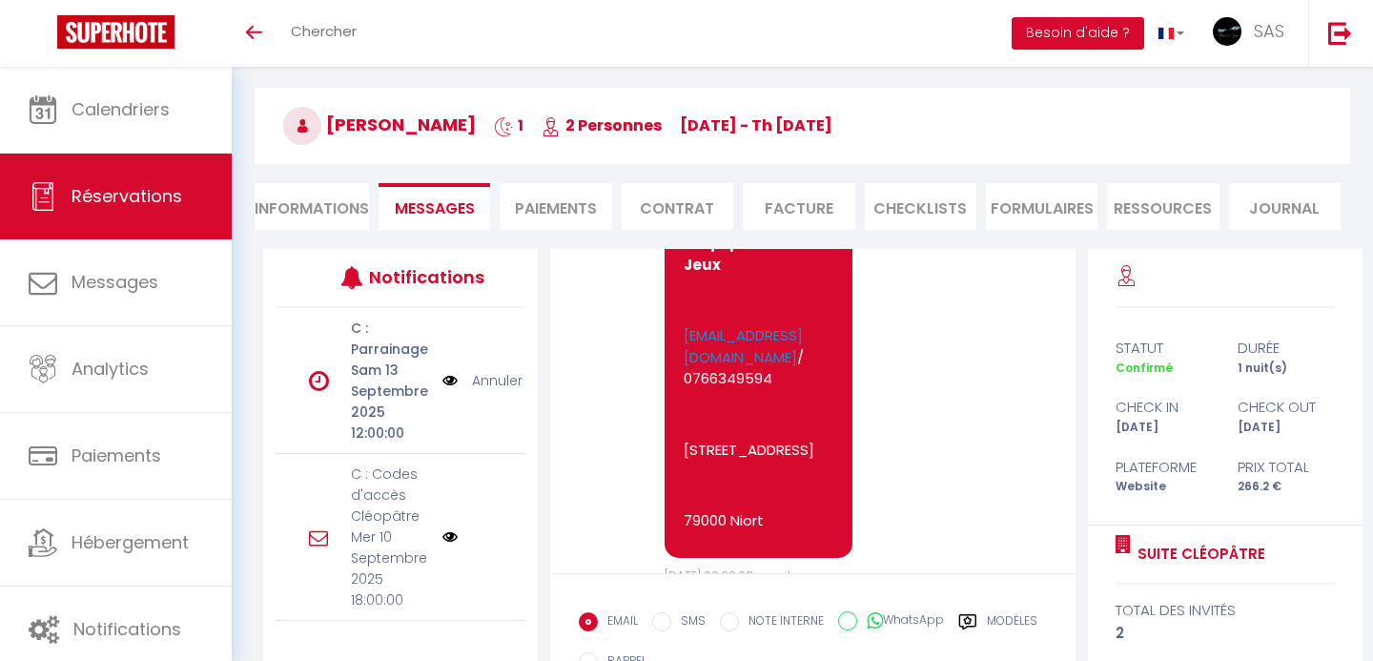
scroll to position [13395, 0]
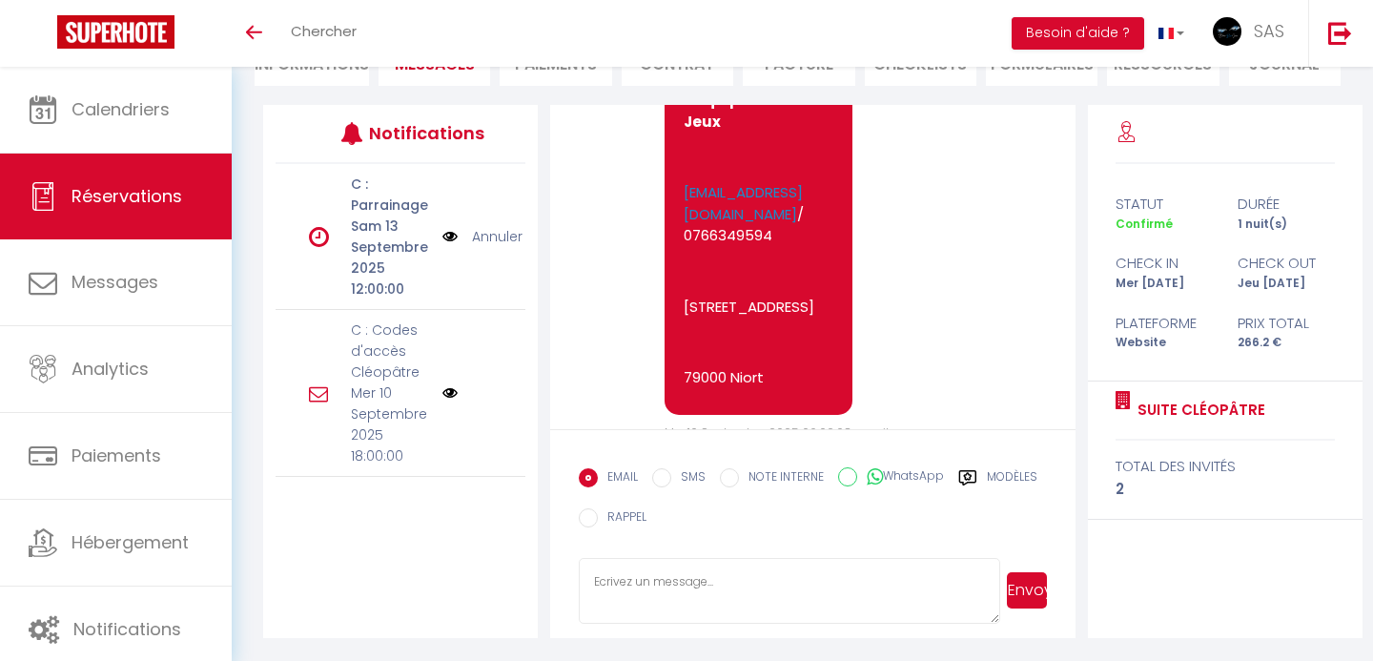
scroll to position [211, 0]
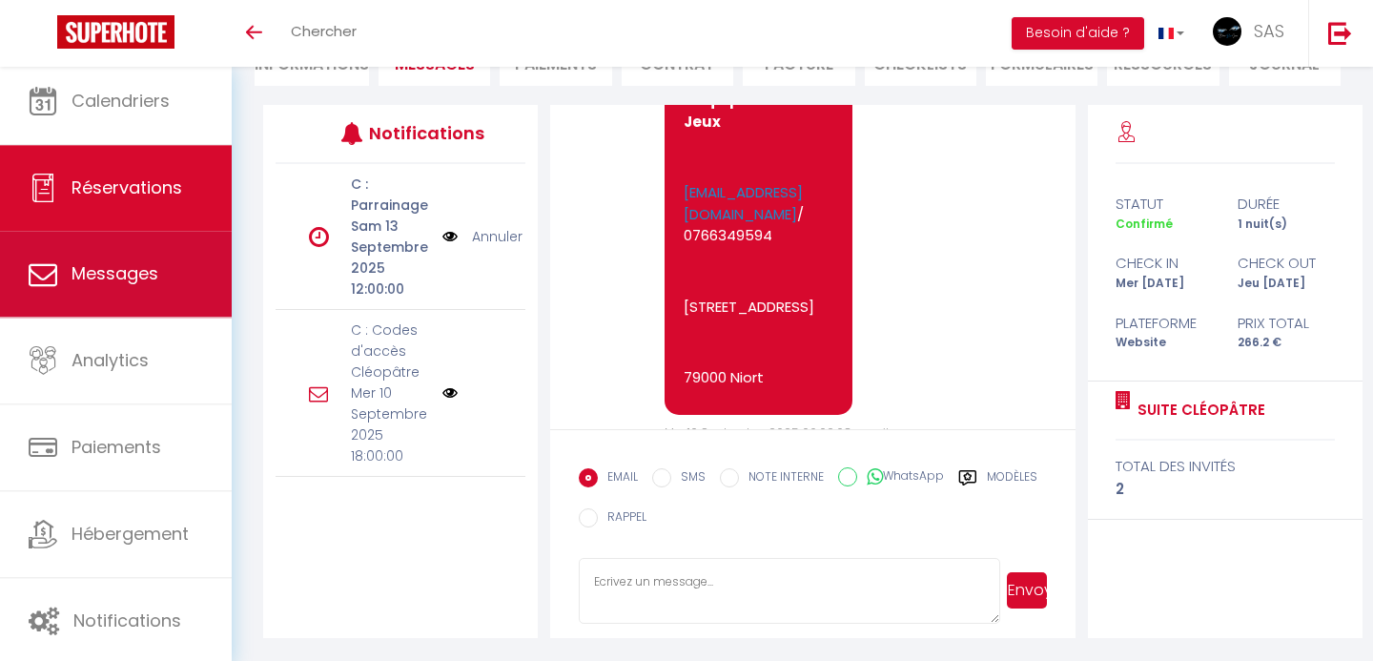
click at [150, 295] on link "Messages" at bounding box center [116, 274] width 232 height 86
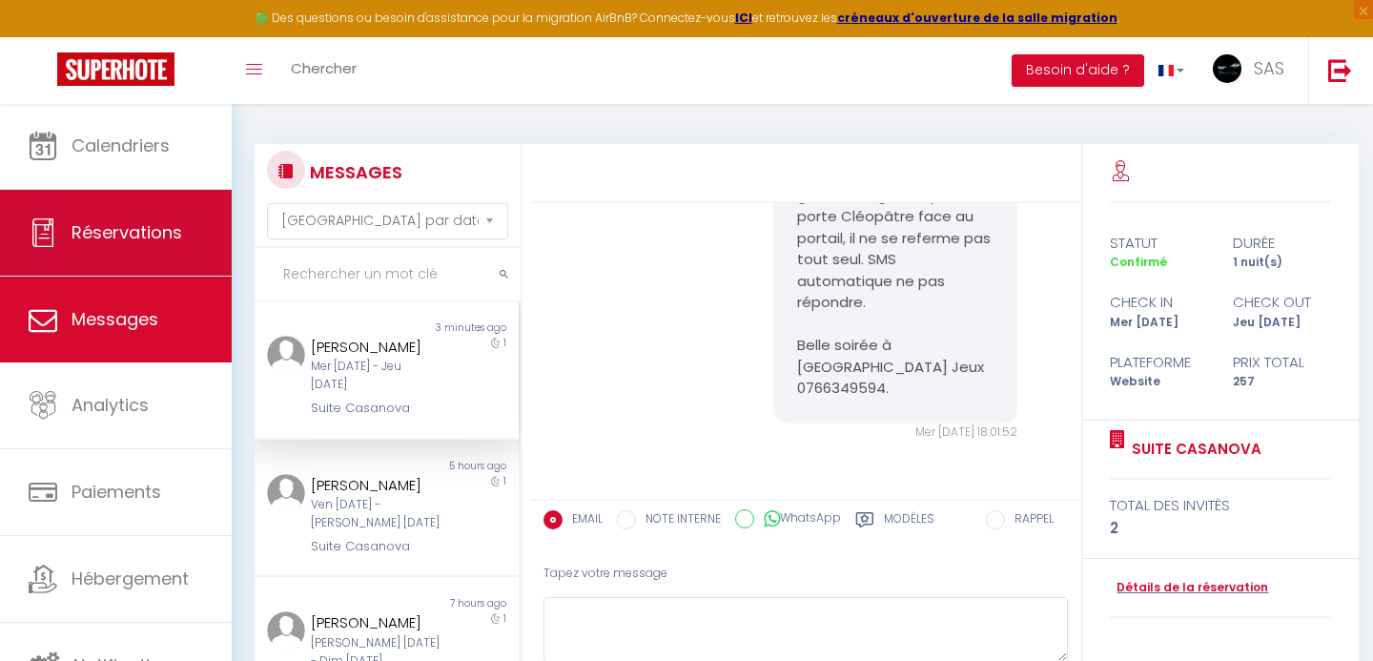
click at [107, 246] on link "Réservations" at bounding box center [116, 233] width 232 height 86
select select "not_cancelled"
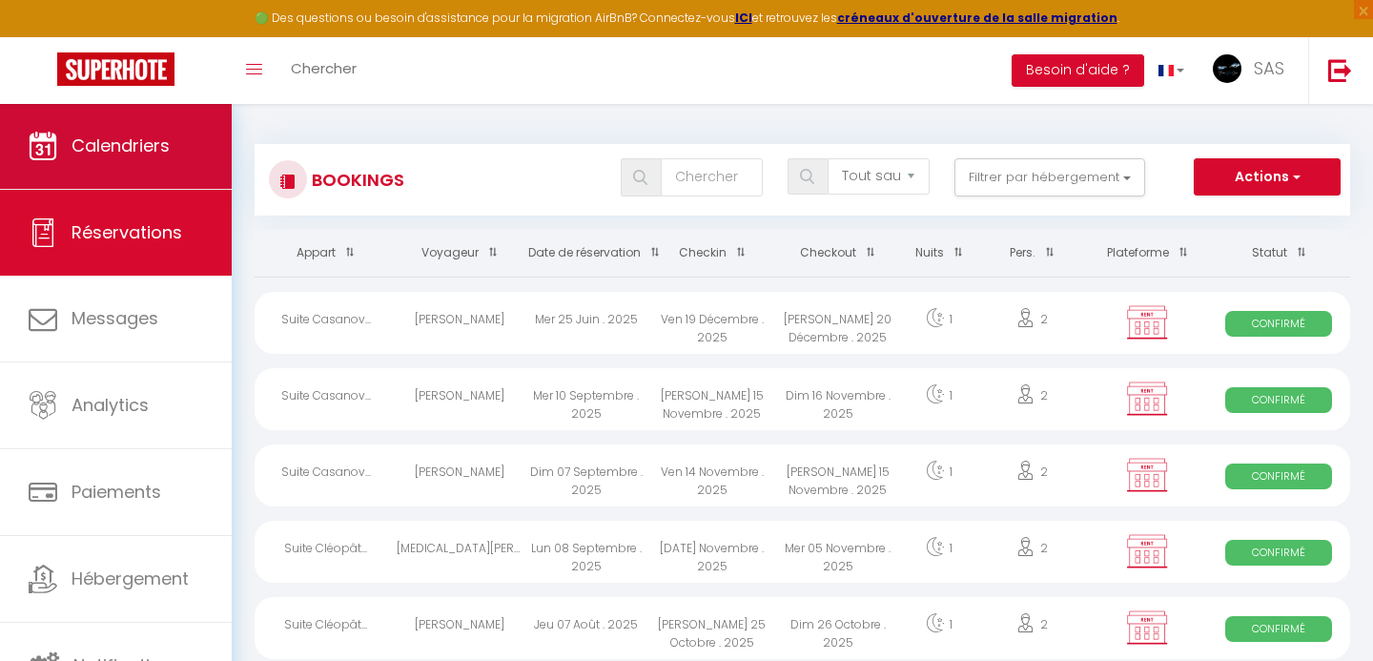
click at [120, 165] on link "Calendriers" at bounding box center [116, 146] width 232 height 86
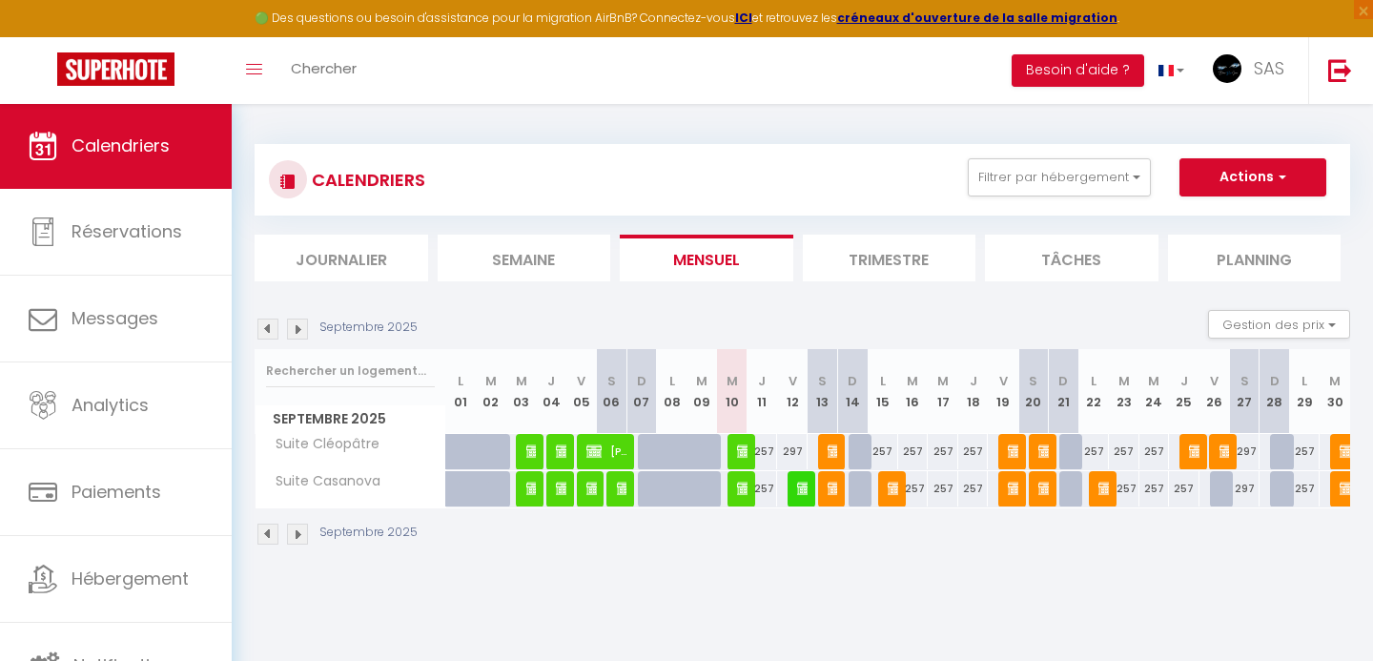
click at [740, 454] on img at bounding box center [744, 450] width 15 height 15
select select "OK"
select select "0"
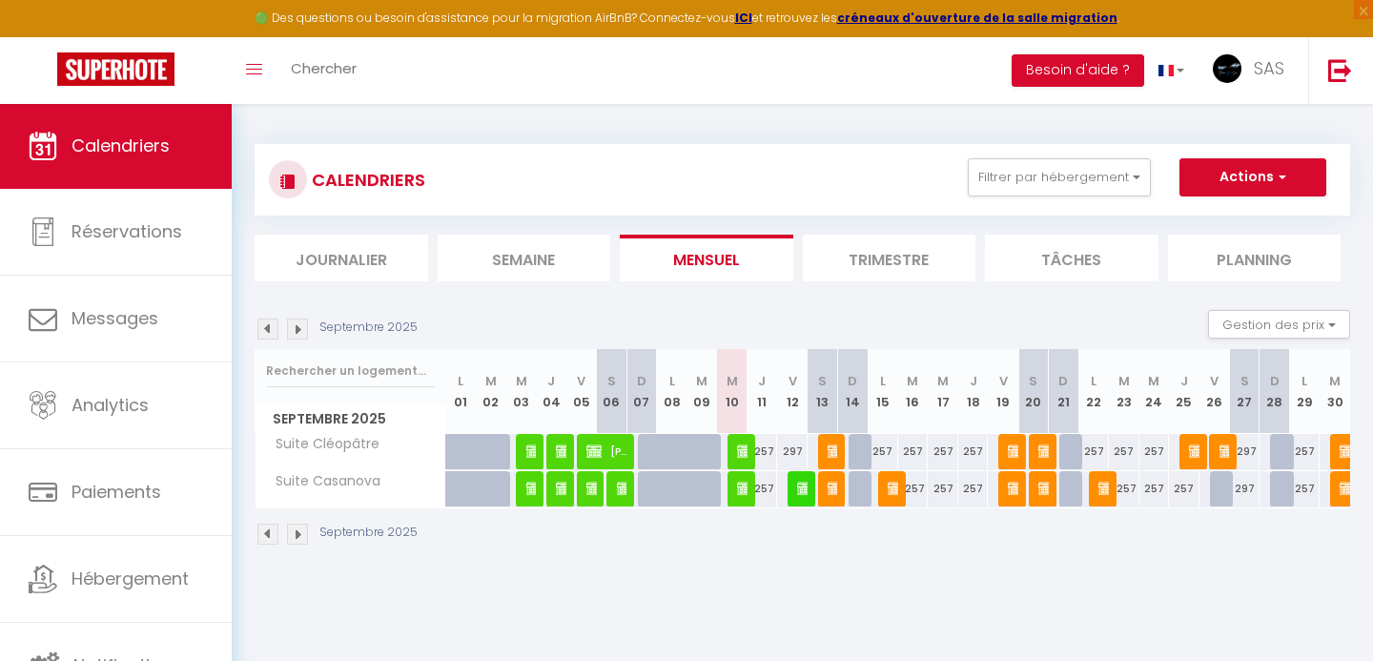
select select "1"
select select
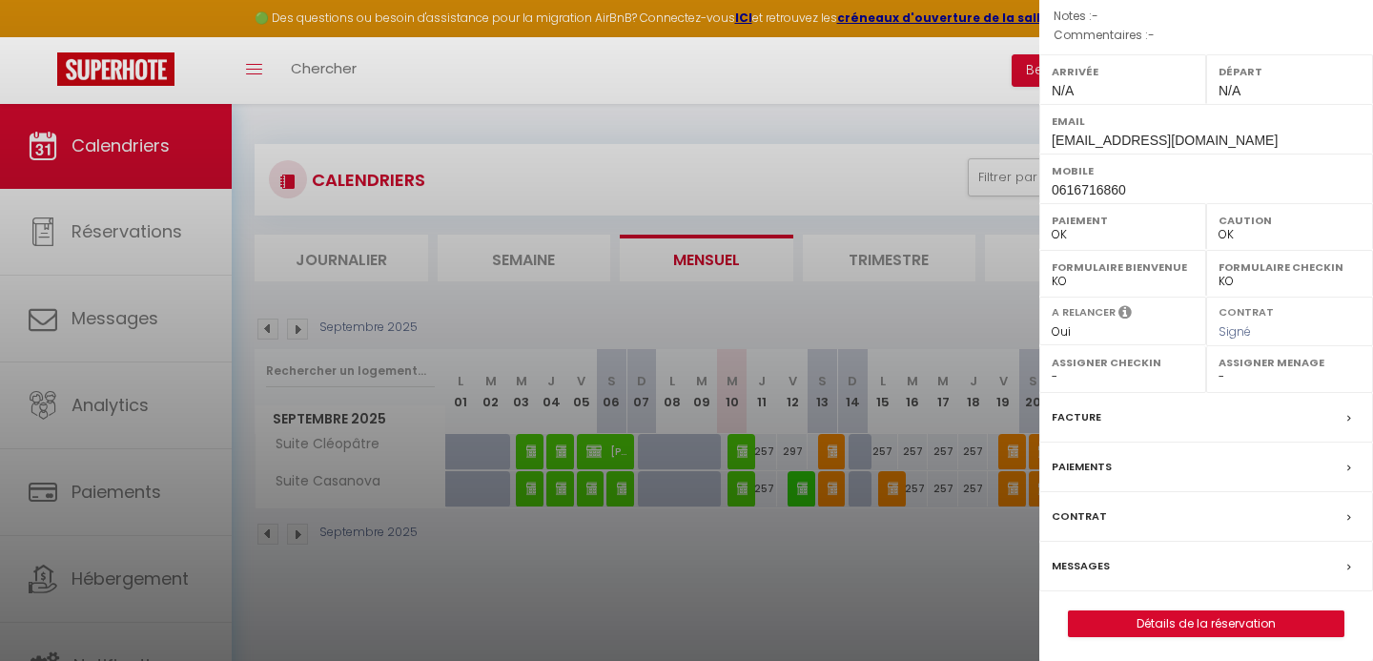
scroll to position [222, 0]
click at [1159, 614] on link "Détails de la réservation" at bounding box center [1206, 624] width 275 height 25
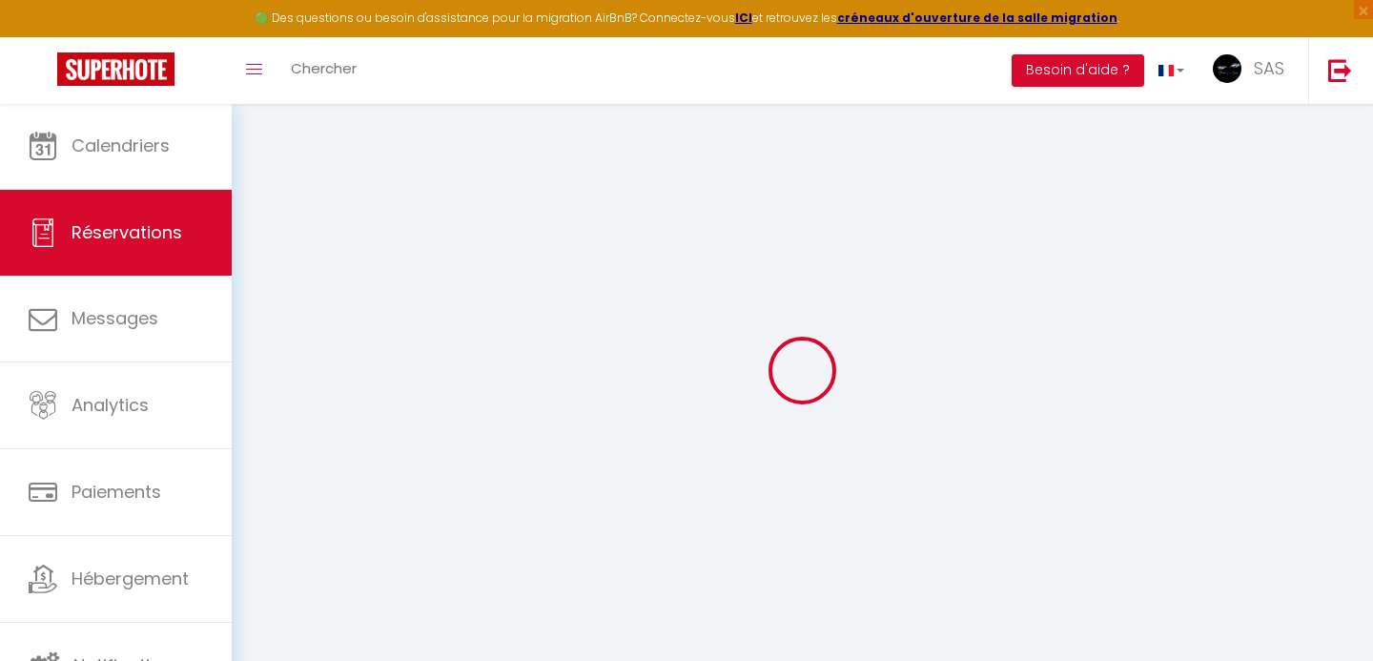
select select
checkbox input "false"
type input "9.2"
select select
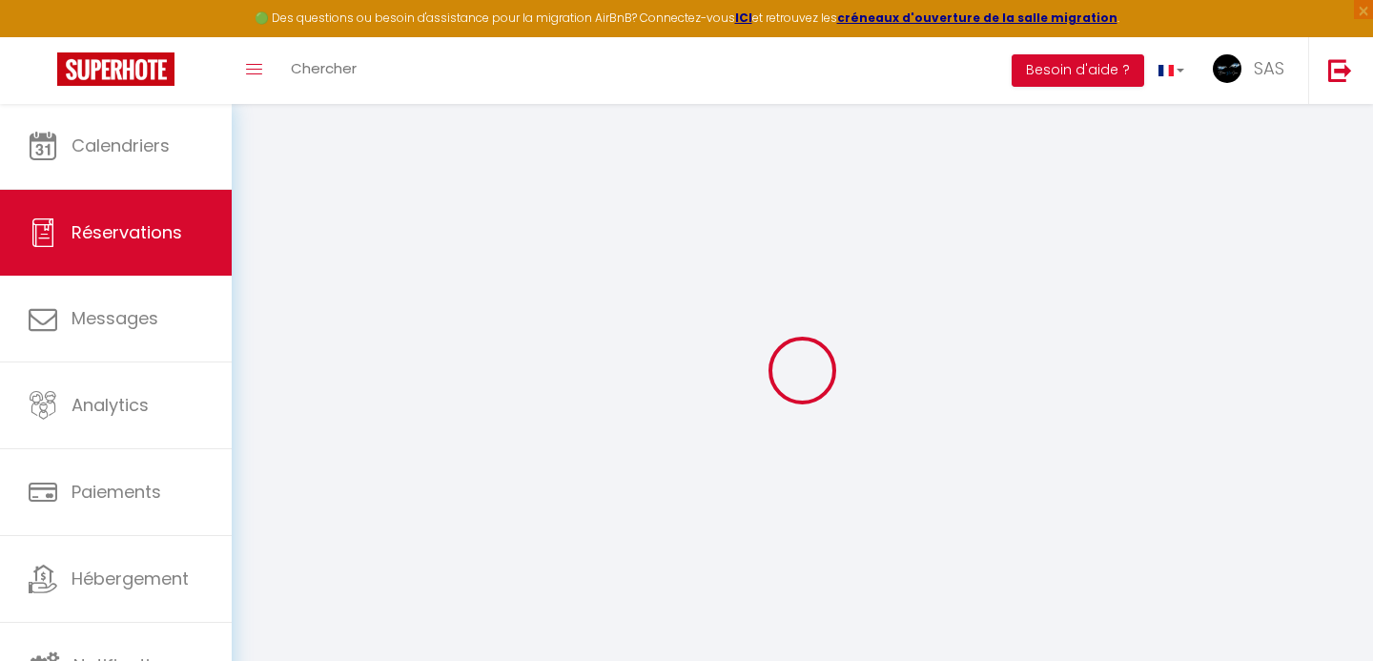
select select
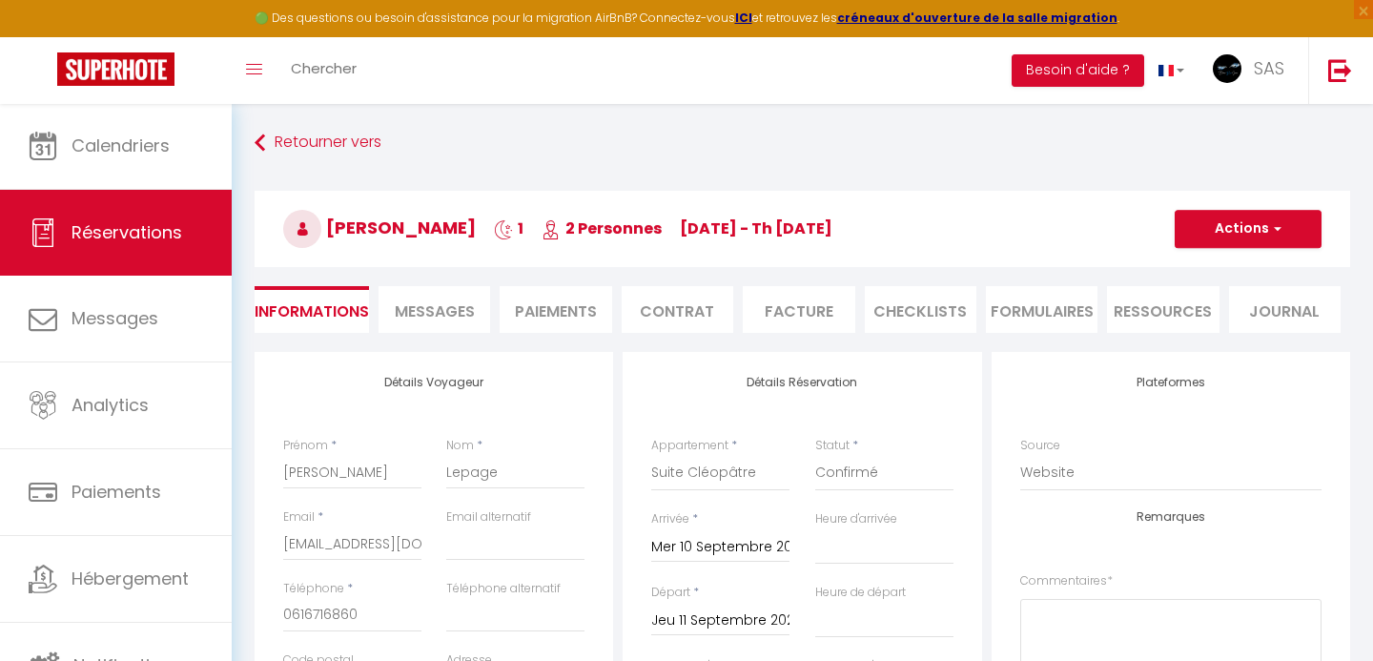
checkbox input "false"
select select
click at [482, 307] on li "Messages" at bounding box center [435, 309] width 112 height 47
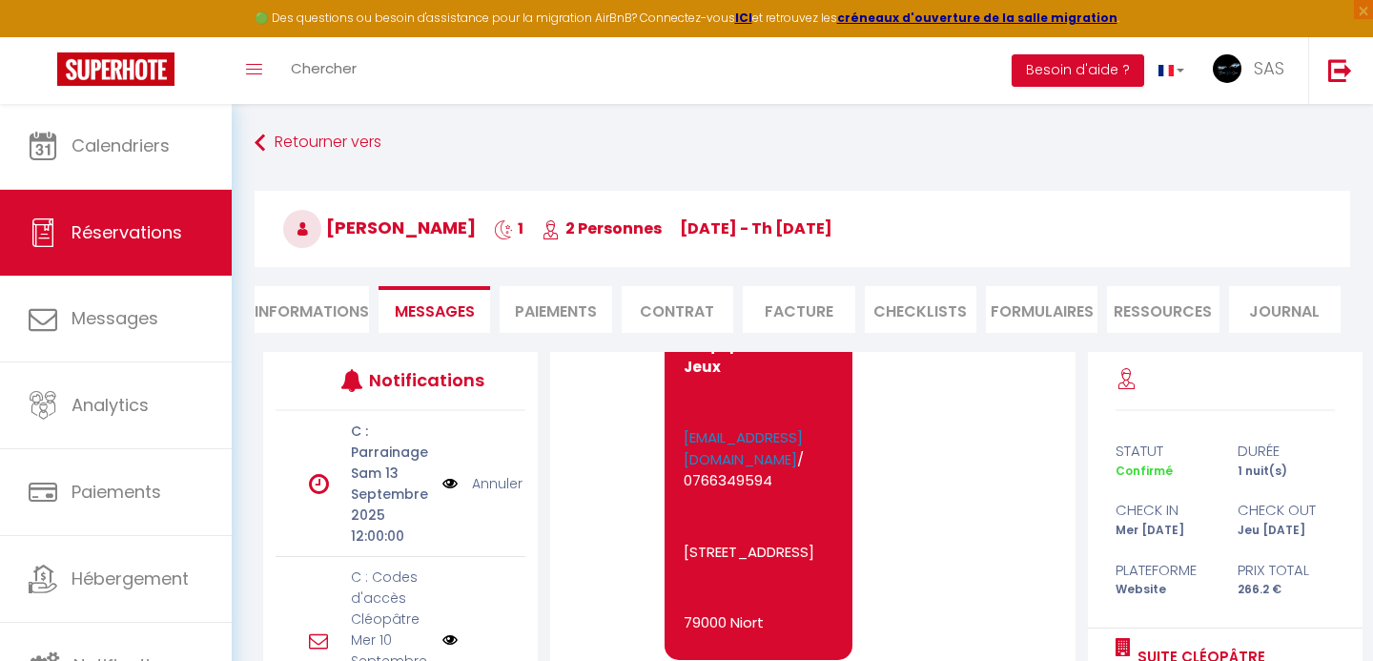
scroll to position [13395, 0]
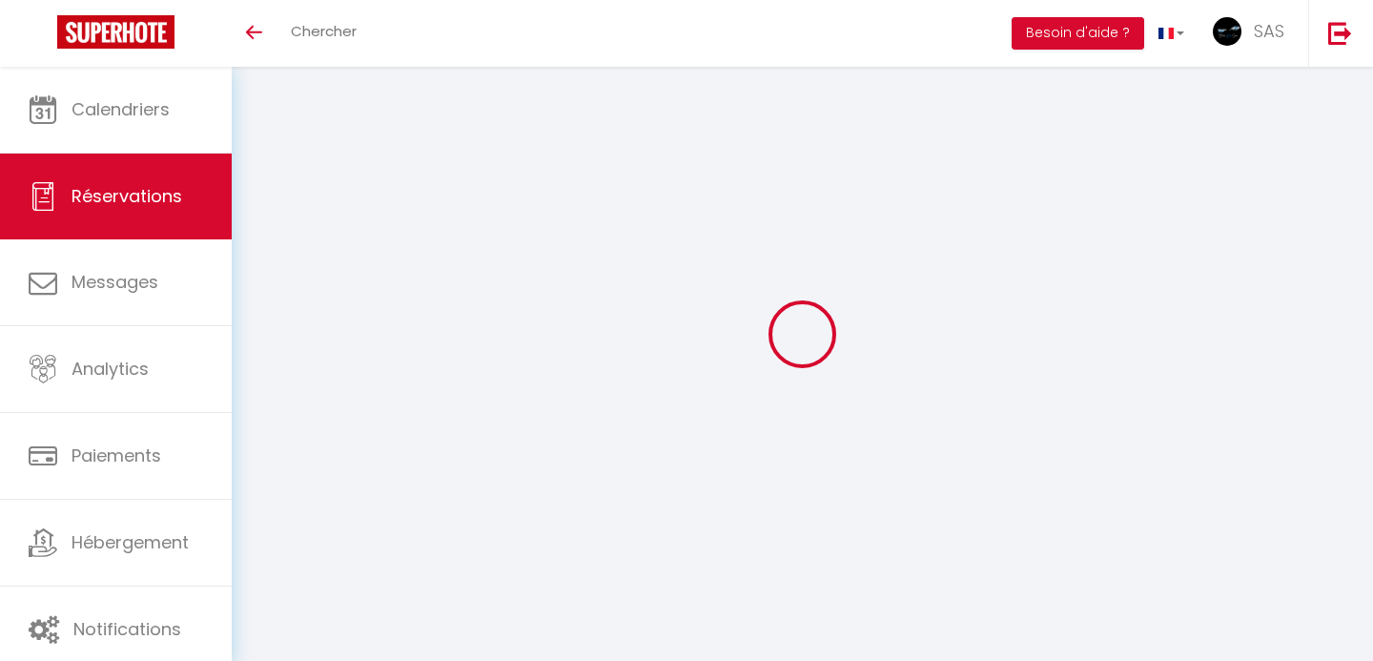
select select
checkbox input "false"
select select
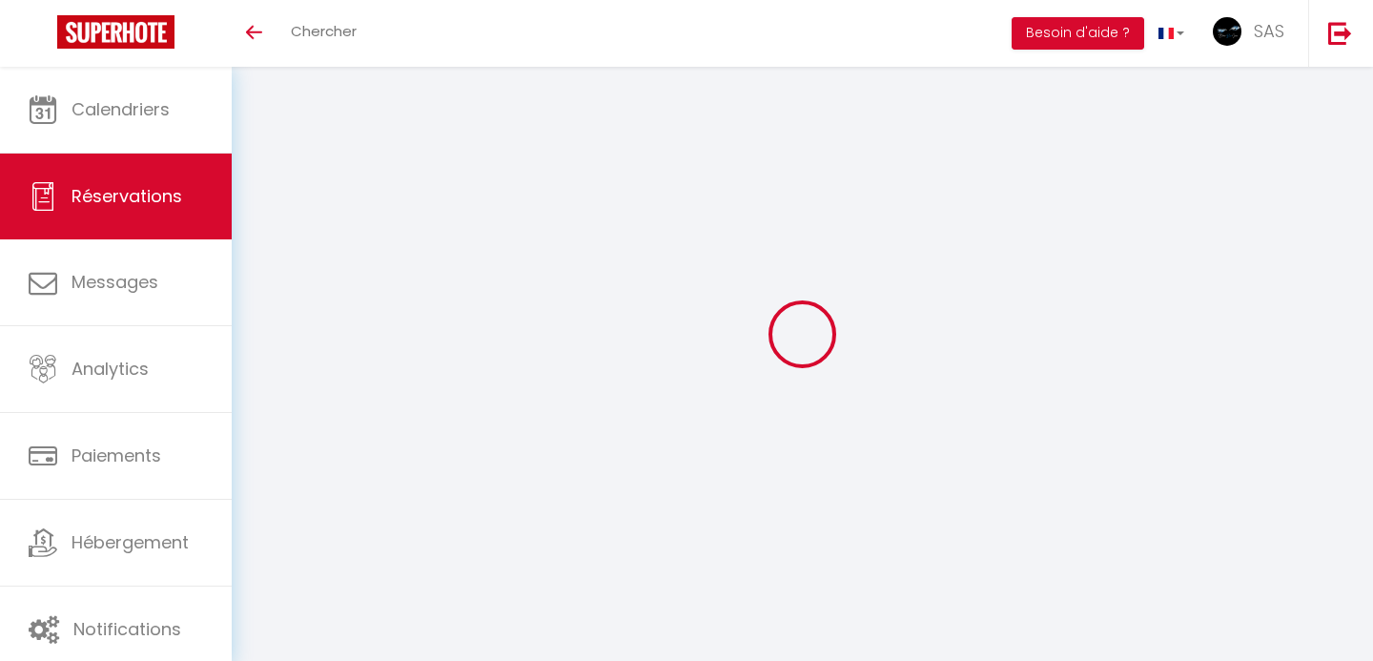
checkbox input "false"
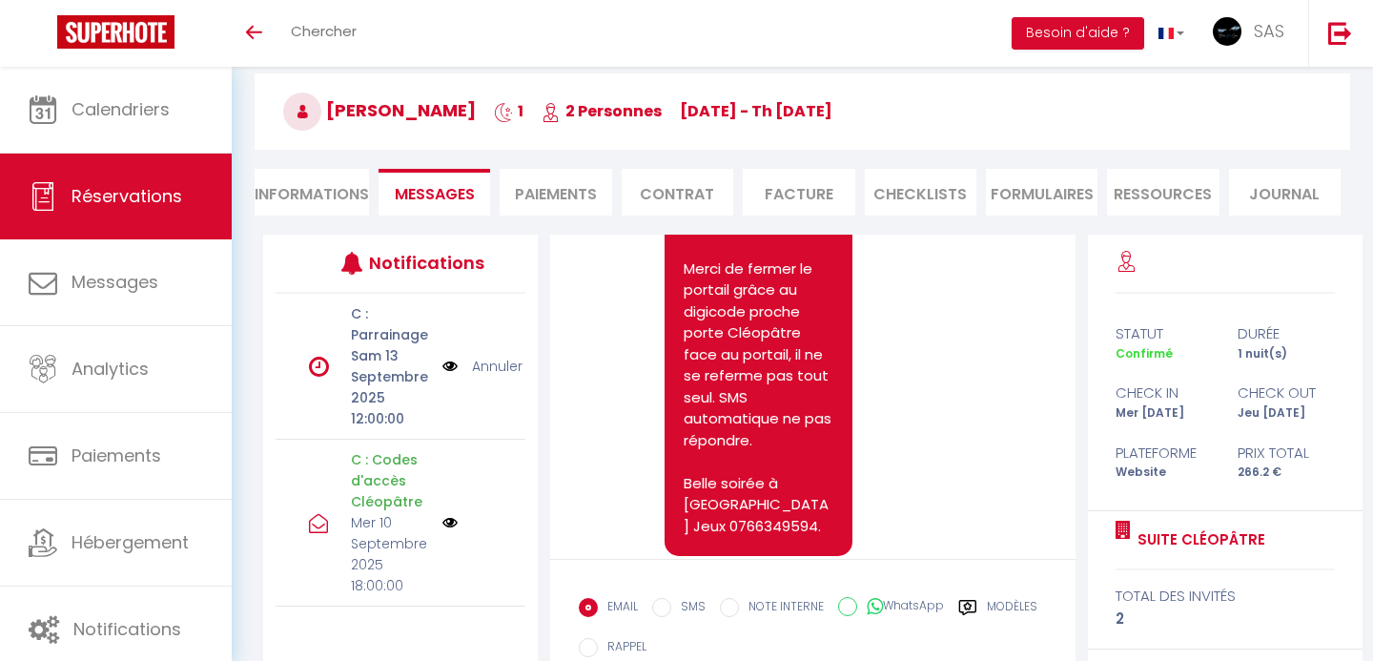
scroll to position [14025, 0]
